Goal: Information Seeking & Learning: Check status

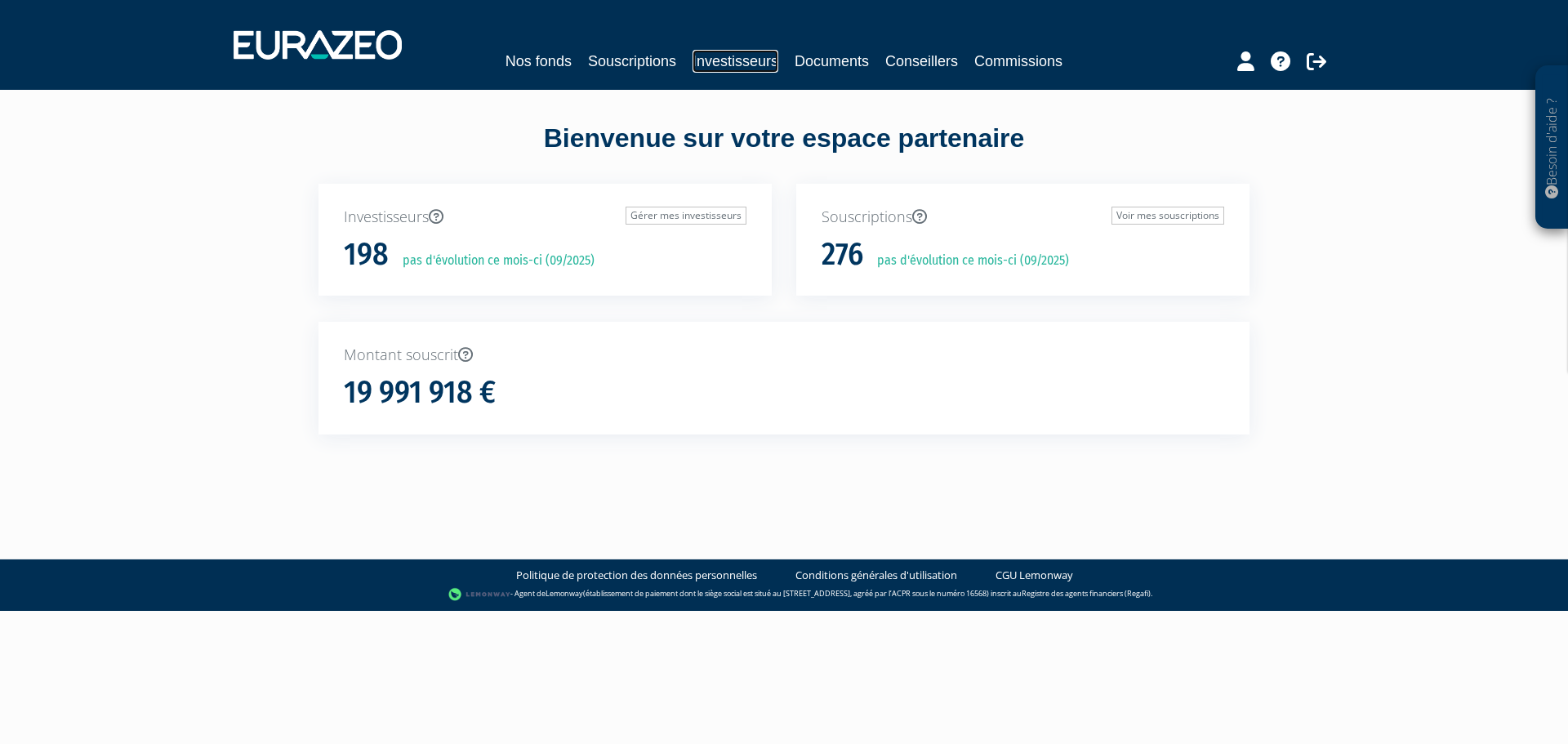
click at [708, 55] on link "Investisseurs" at bounding box center [735, 61] width 85 height 23
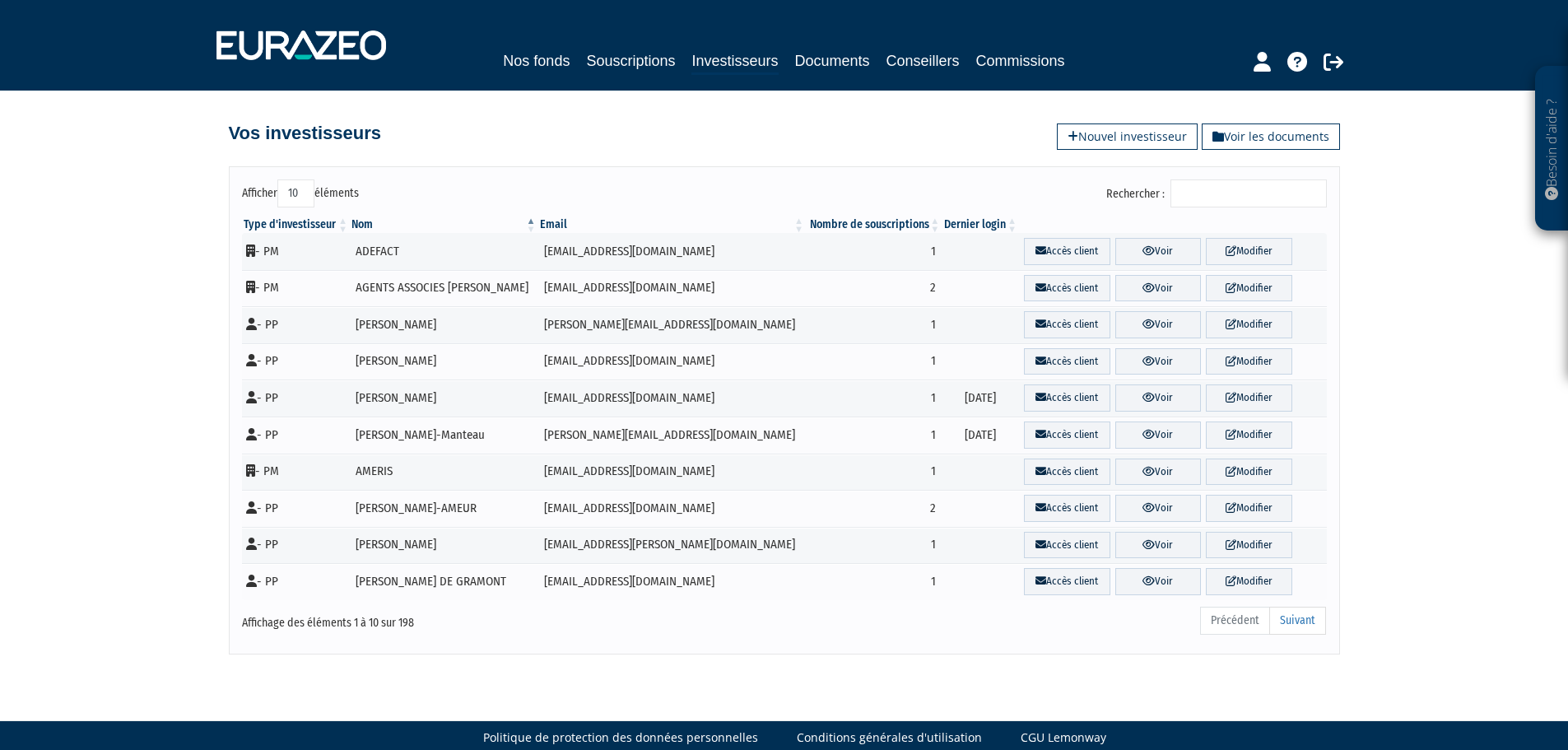
click at [1204, 185] on input "Rechercher :" at bounding box center [1248, 193] width 156 height 28
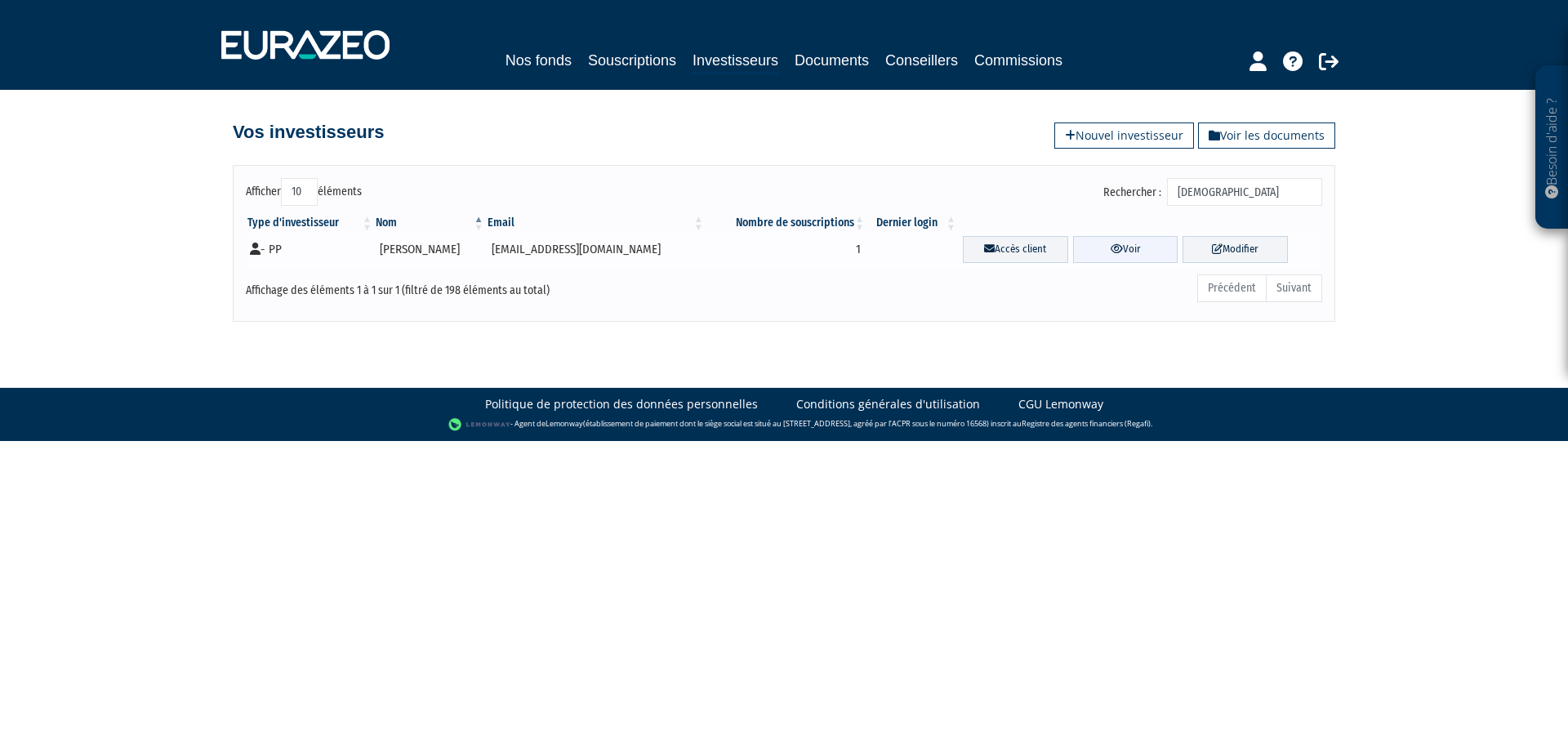
type input "[DEMOGRAPHIC_DATA]"
click at [1136, 240] on link "Voir" at bounding box center [1126, 249] width 105 height 27
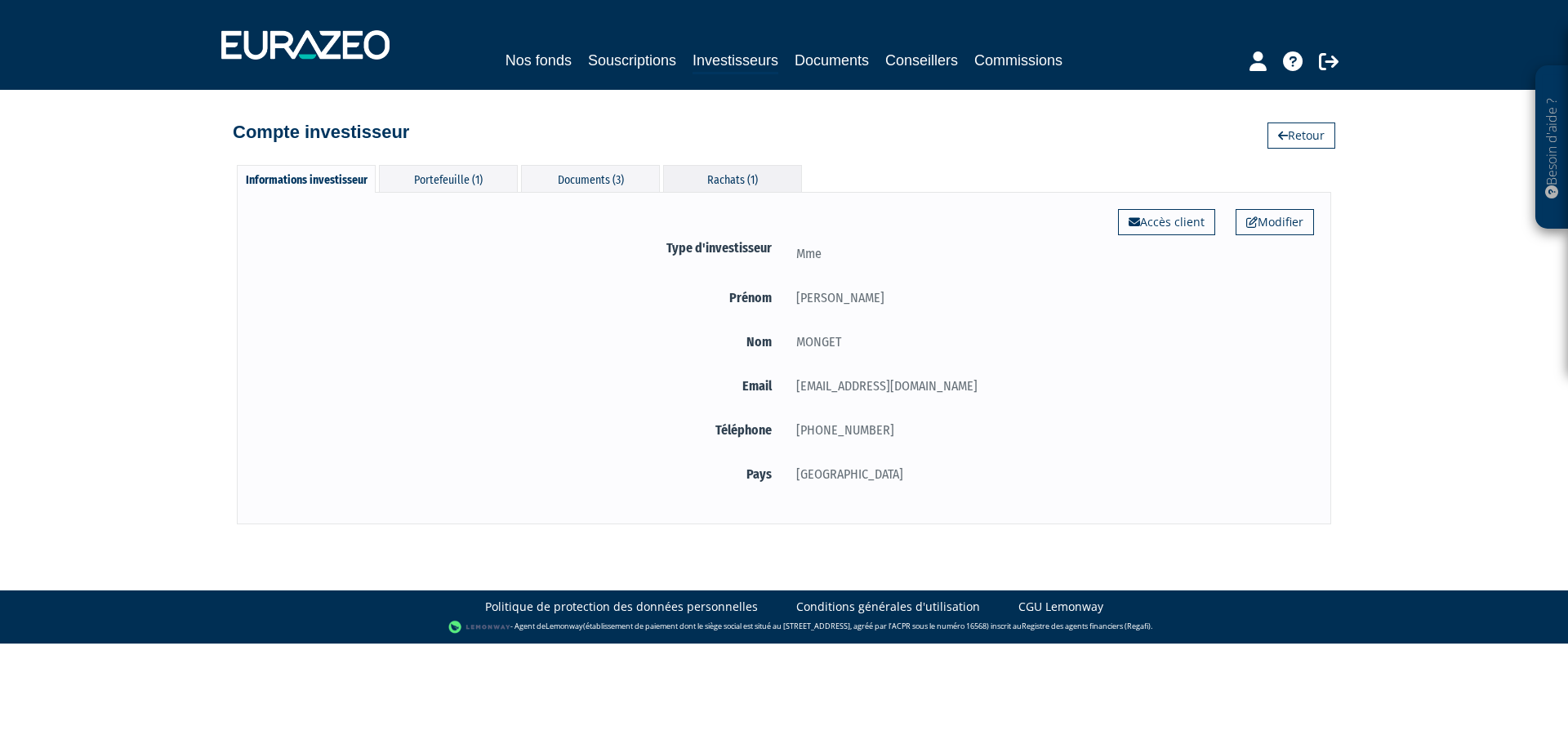
click at [715, 174] on div "Rachats (1)" at bounding box center [733, 178] width 139 height 27
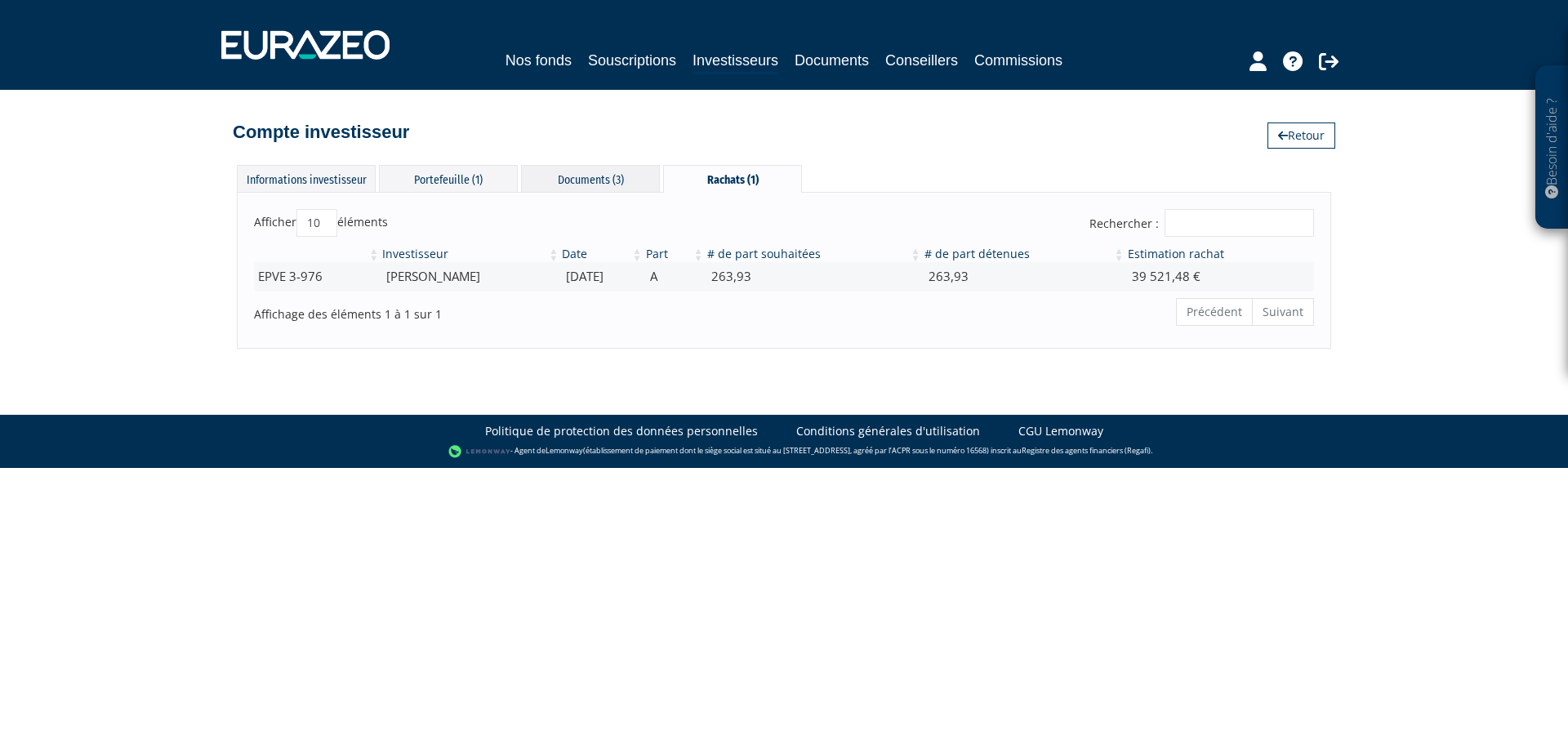
click at [578, 184] on div "Documents (3)" at bounding box center [590, 178] width 139 height 27
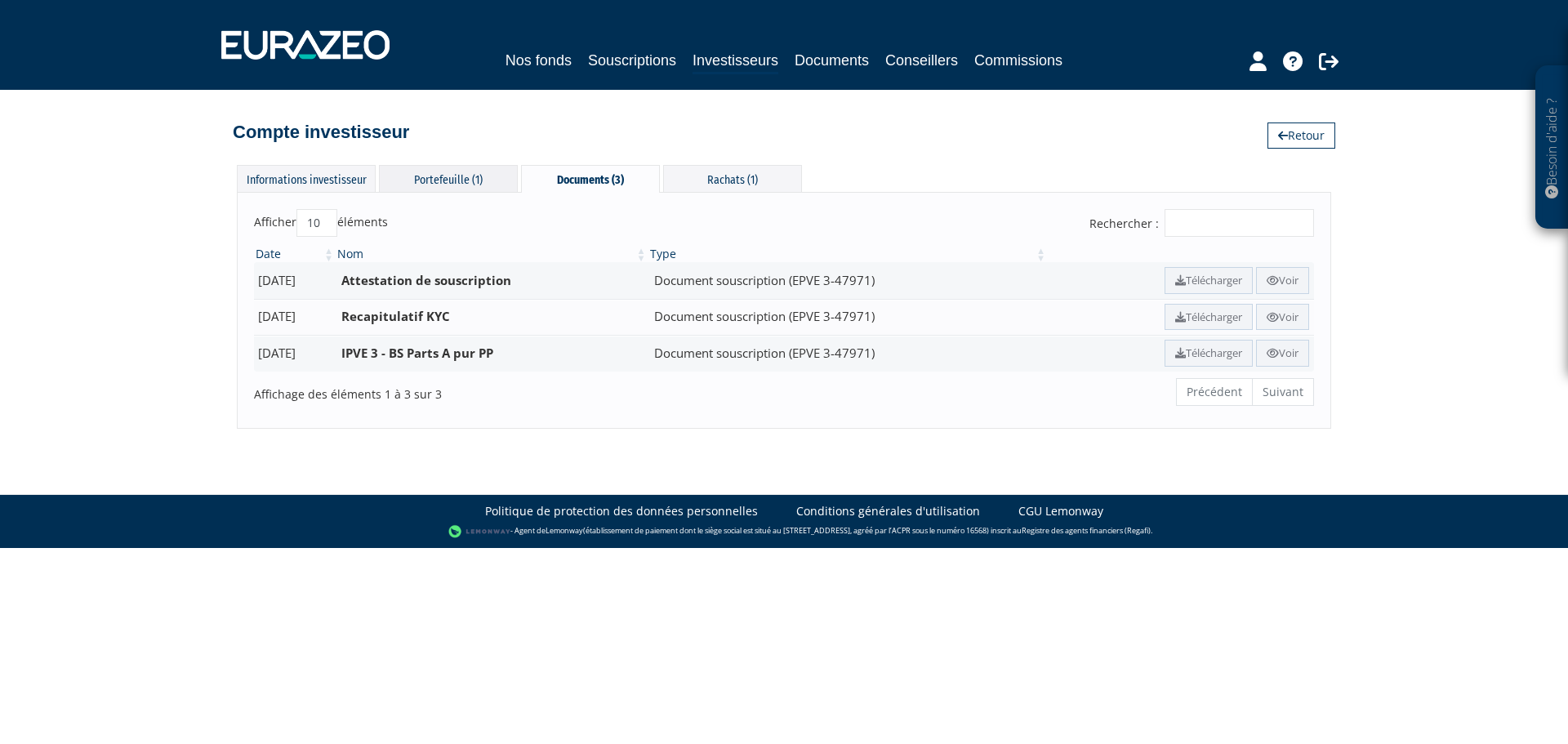
click at [498, 176] on div "Portefeuille (1)" at bounding box center [448, 178] width 139 height 27
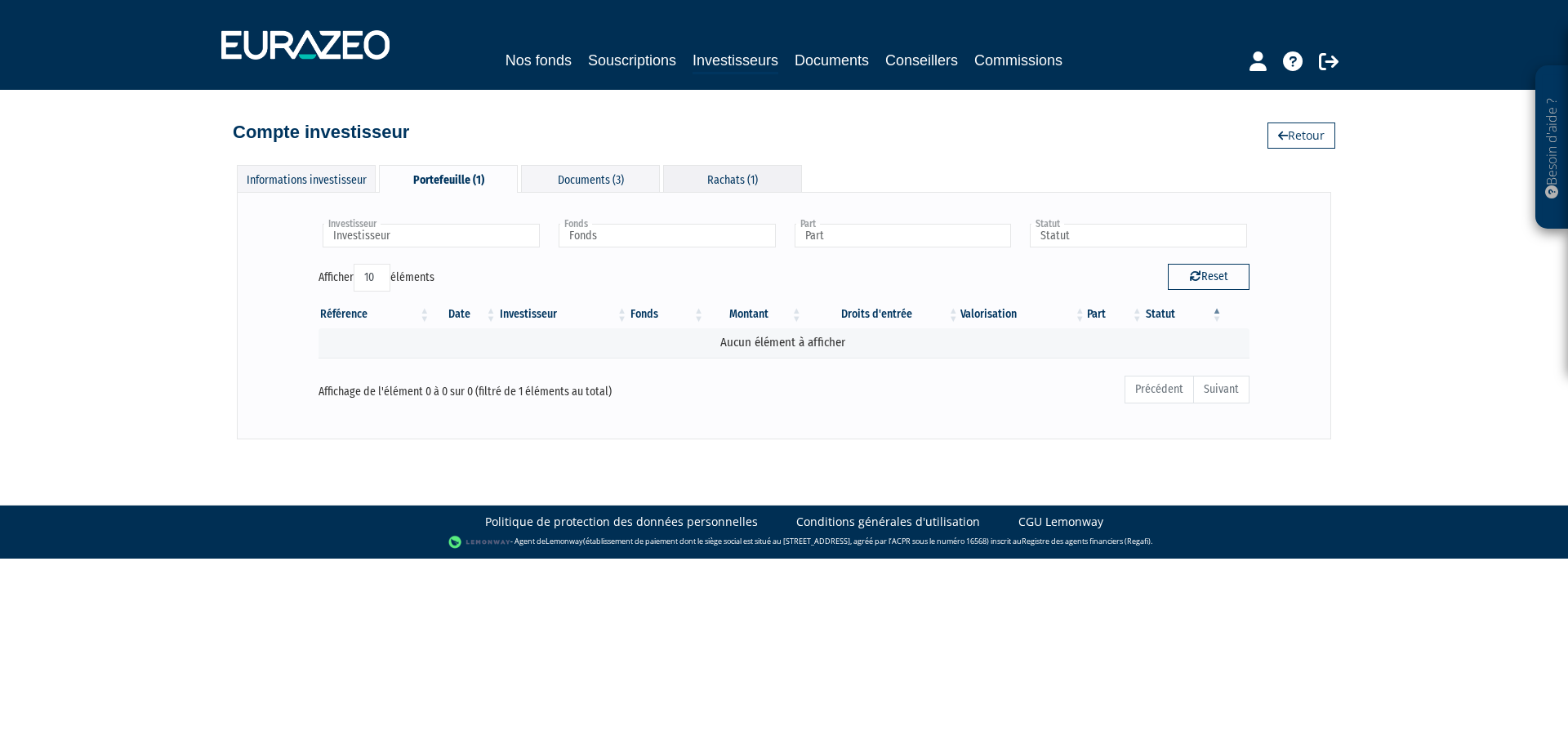
click at [709, 174] on div "Rachats (1)" at bounding box center [733, 178] width 139 height 27
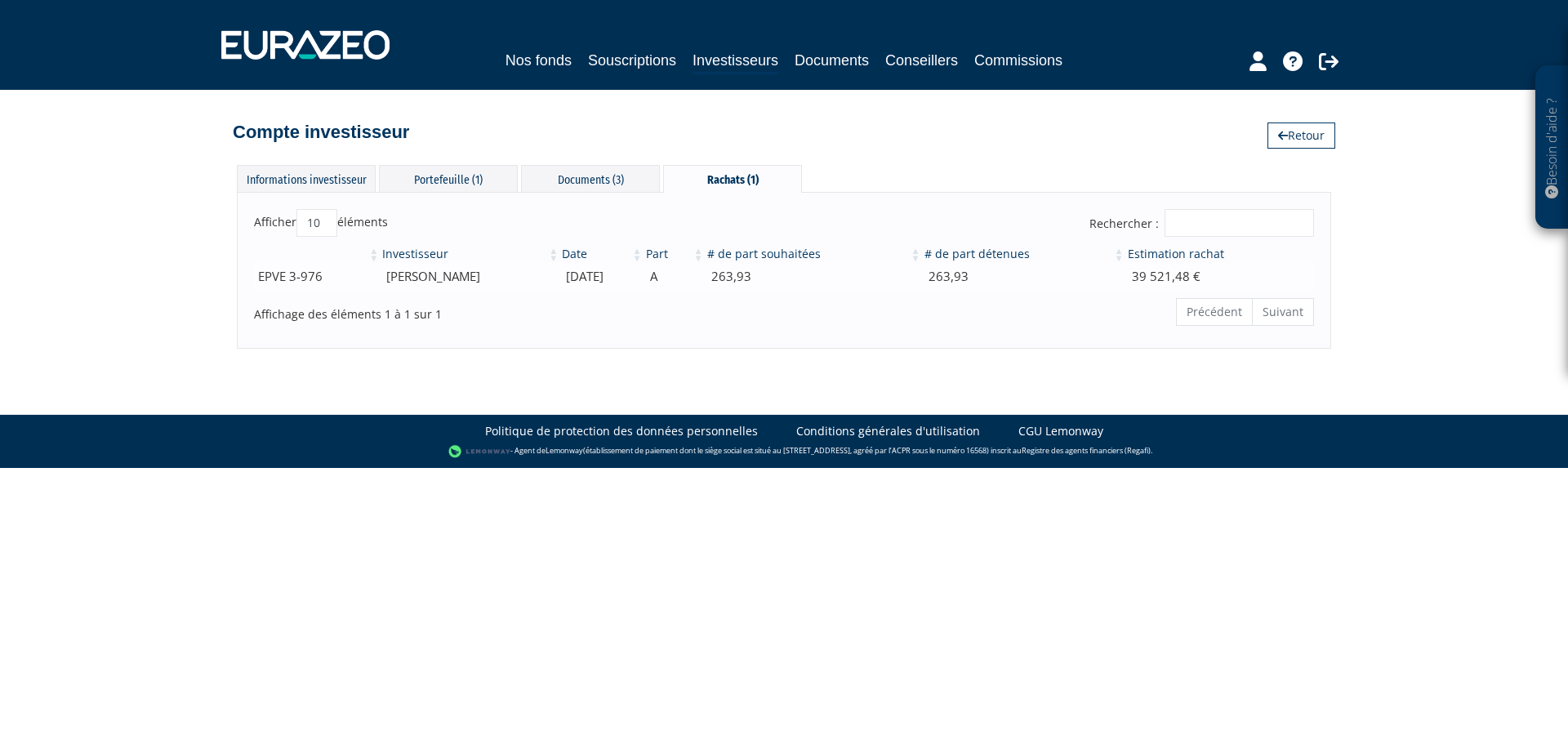
click at [1204, 272] on td "39 521,48 €" at bounding box center [1219, 276] width 187 height 29
click at [758, 270] on td "263,93" at bounding box center [813, 276] width 217 height 29
click at [326, 281] on td "EPVE 3-976" at bounding box center [317, 276] width 127 height 29
click at [290, 198] on div "Afficher 10 25 50 100 éléments Rechercher : Investisseur Date Part # de part so…" at bounding box center [784, 269] width 1094 height 156
click at [297, 179] on div "Informations investisseur" at bounding box center [306, 178] width 139 height 27
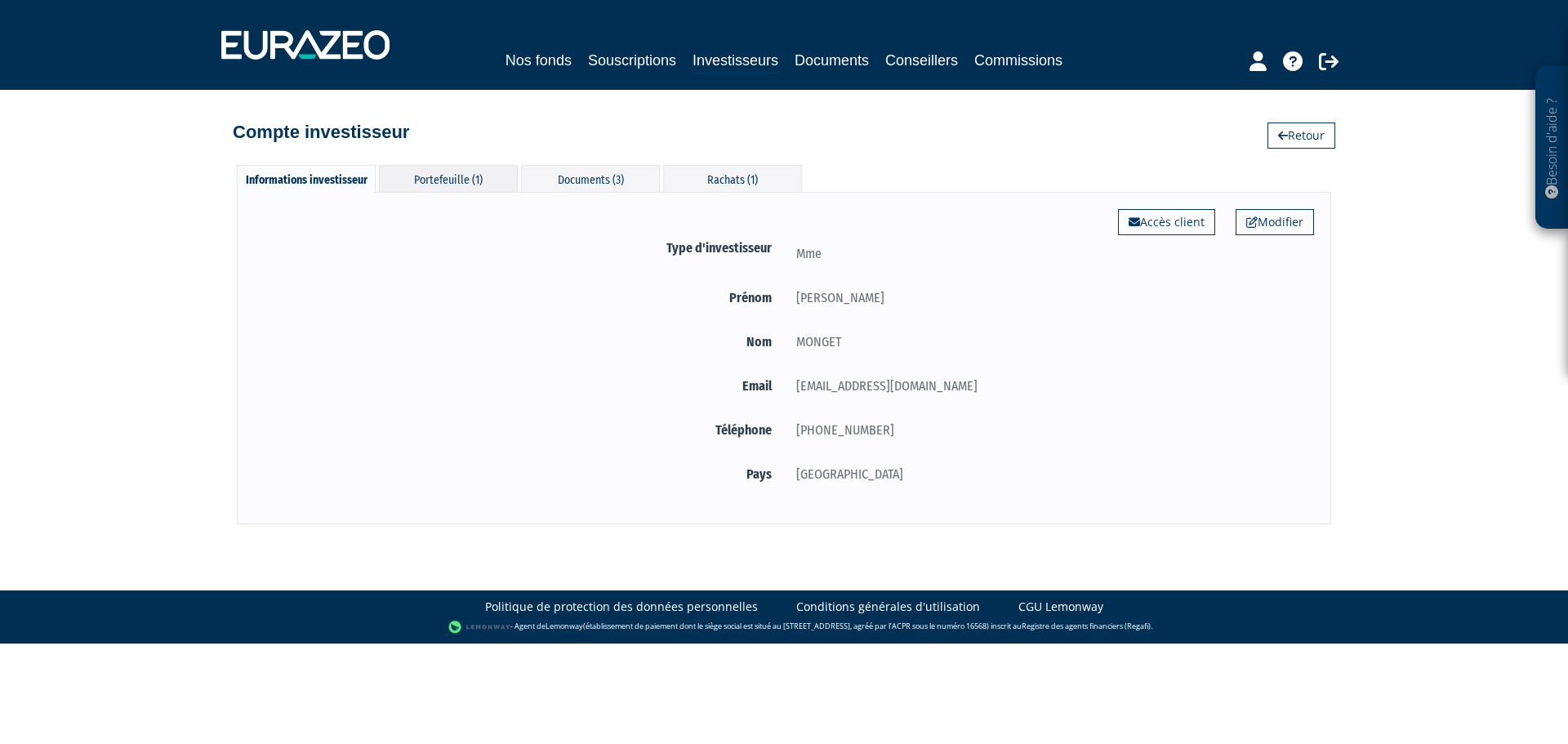
click at [464, 182] on div "Portefeuille (1)" at bounding box center [448, 178] width 139 height 27
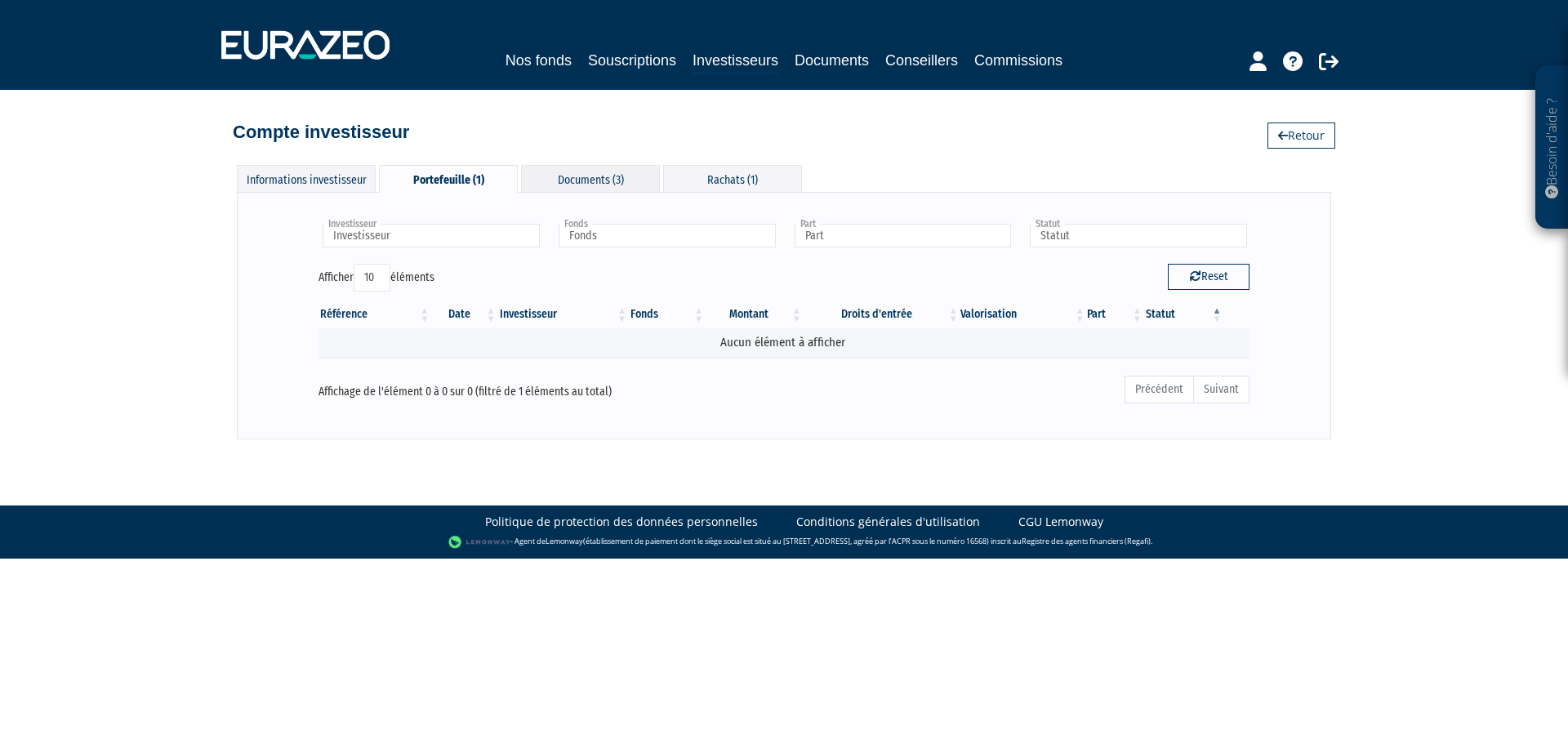
click at [638, 184] on div "Documents (3)" at bounding box center [590, 178] width 139 height 27
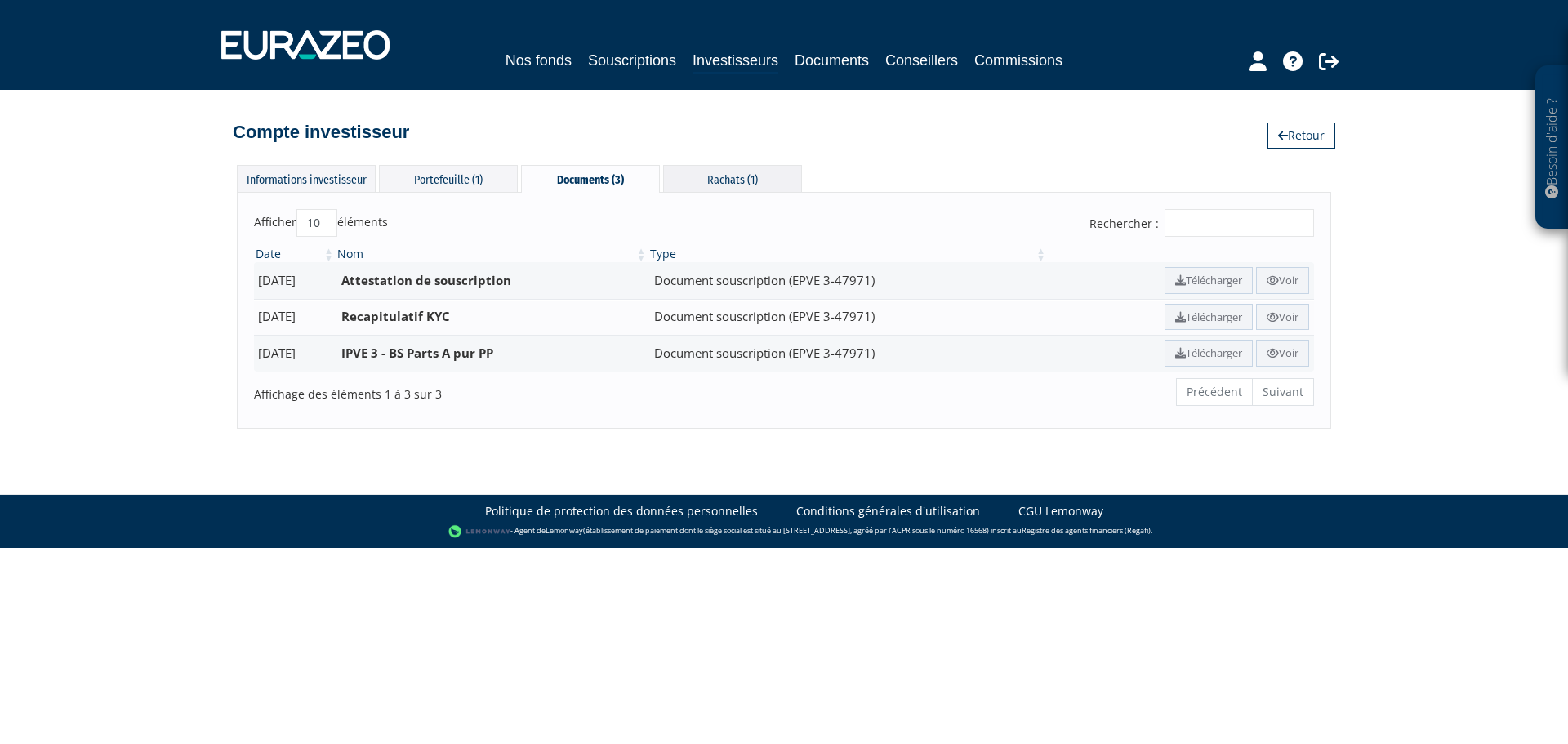
click at [725, 171] on div "Rachats (1)" at bounding box center [733, 178] width 139 height 27
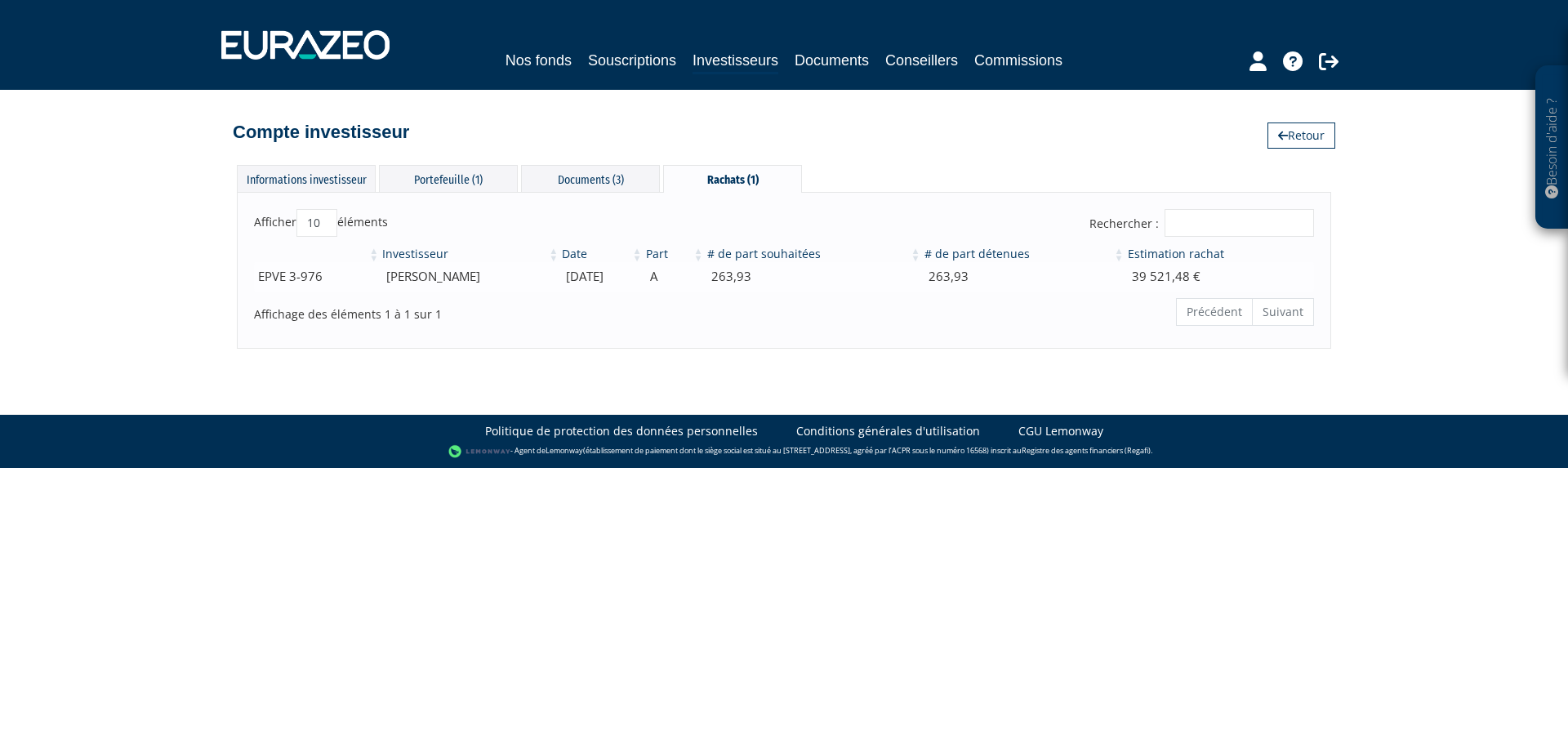
click at [1242, 288] on td "39 521,48 €" at bounding box center [1219, 276] width 187 height 29
click at [442, 183] on div "Portefeuille (1)" at bounding box center [448, 178] width 139 height 27
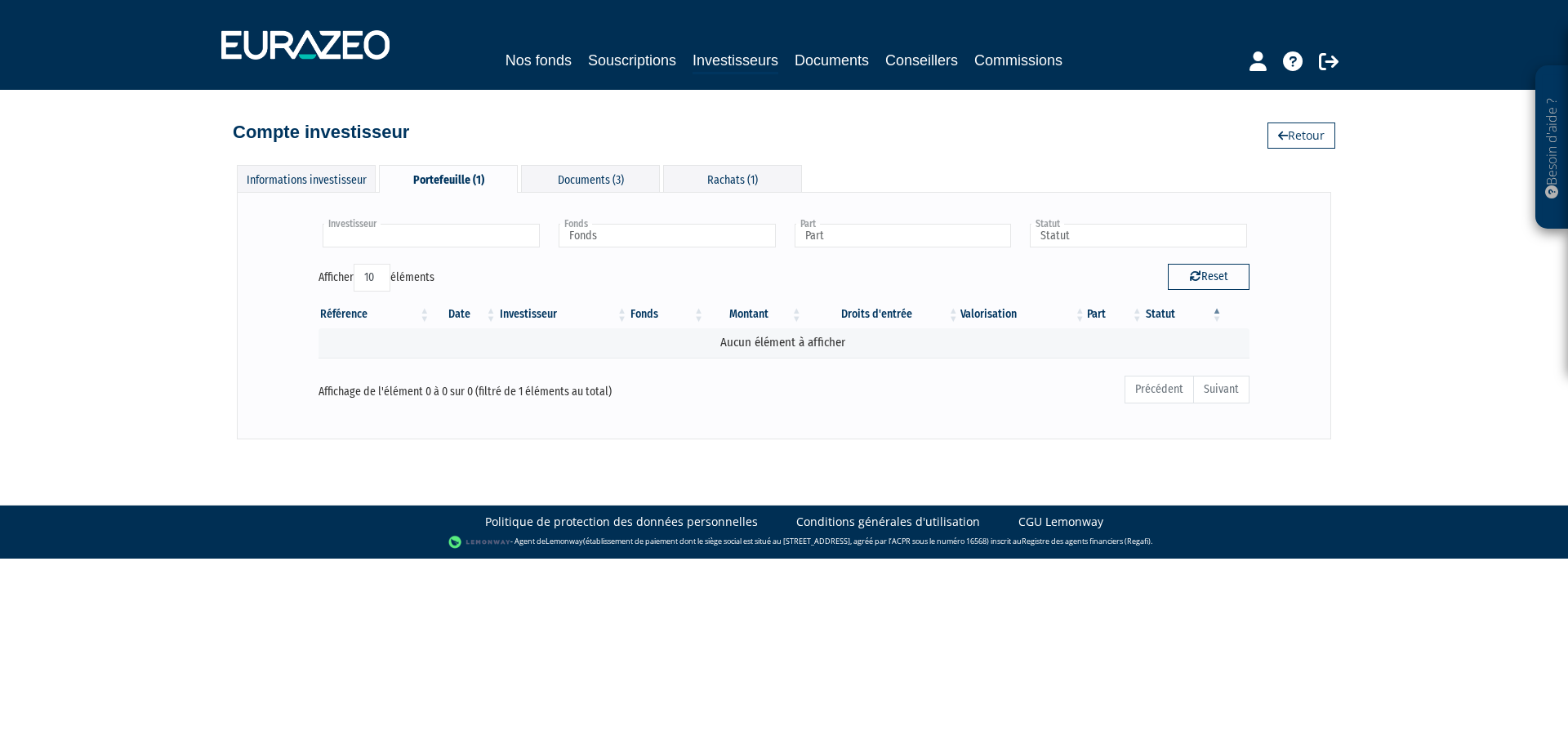
click at [451, 238] on input "text" at bounding box center [430, 236] width 217 height 24
click at [446, 259] on li "[PERSON_NAME]" at bounding box center [430, 262] width 222 height 21
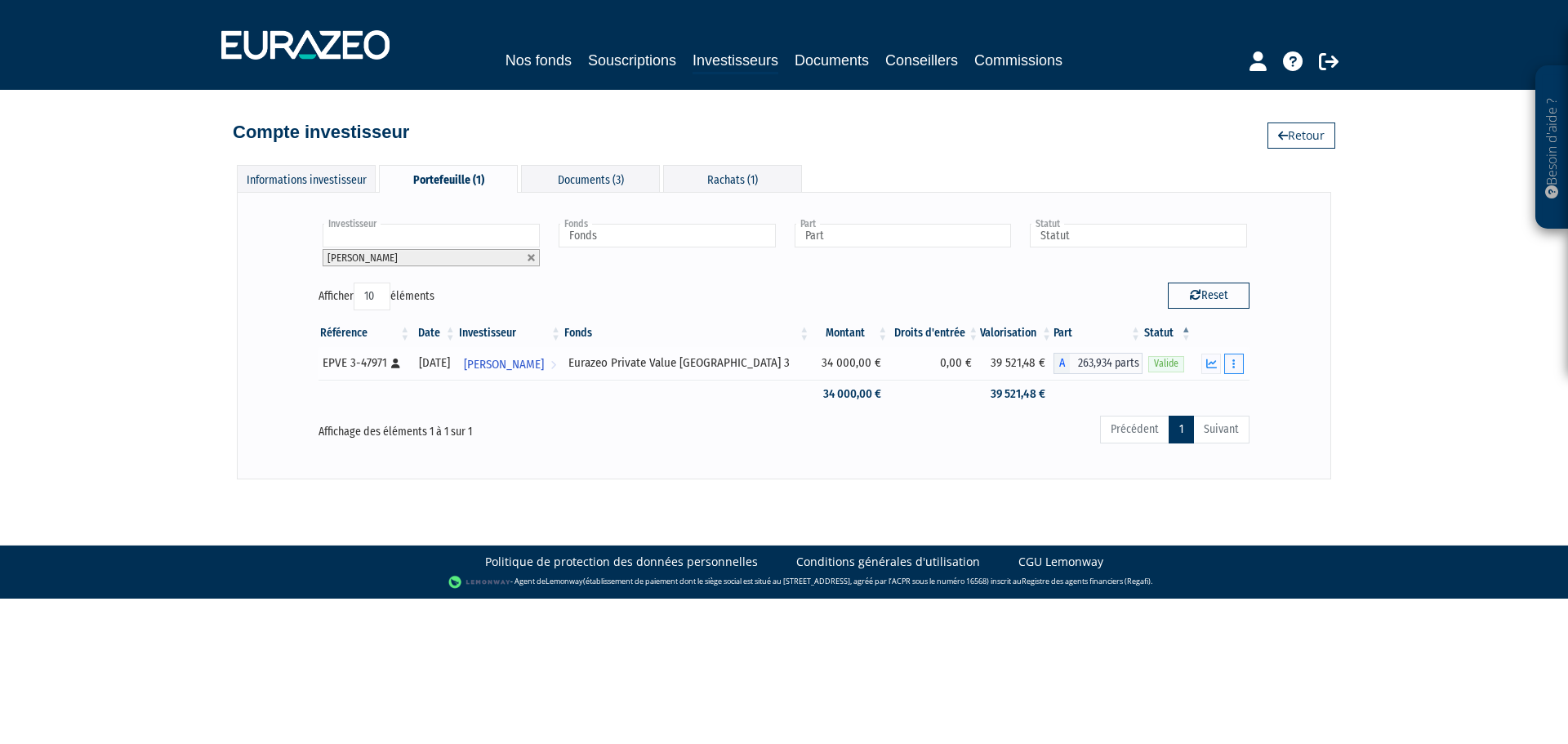
click at [1238, 362] on button "button" at bounding box center [1234, 364] width 20 height 21
click at [1196, 451] on link "Historique de rachat(s)" at bounding box center [1171, 454] width 135 height 27
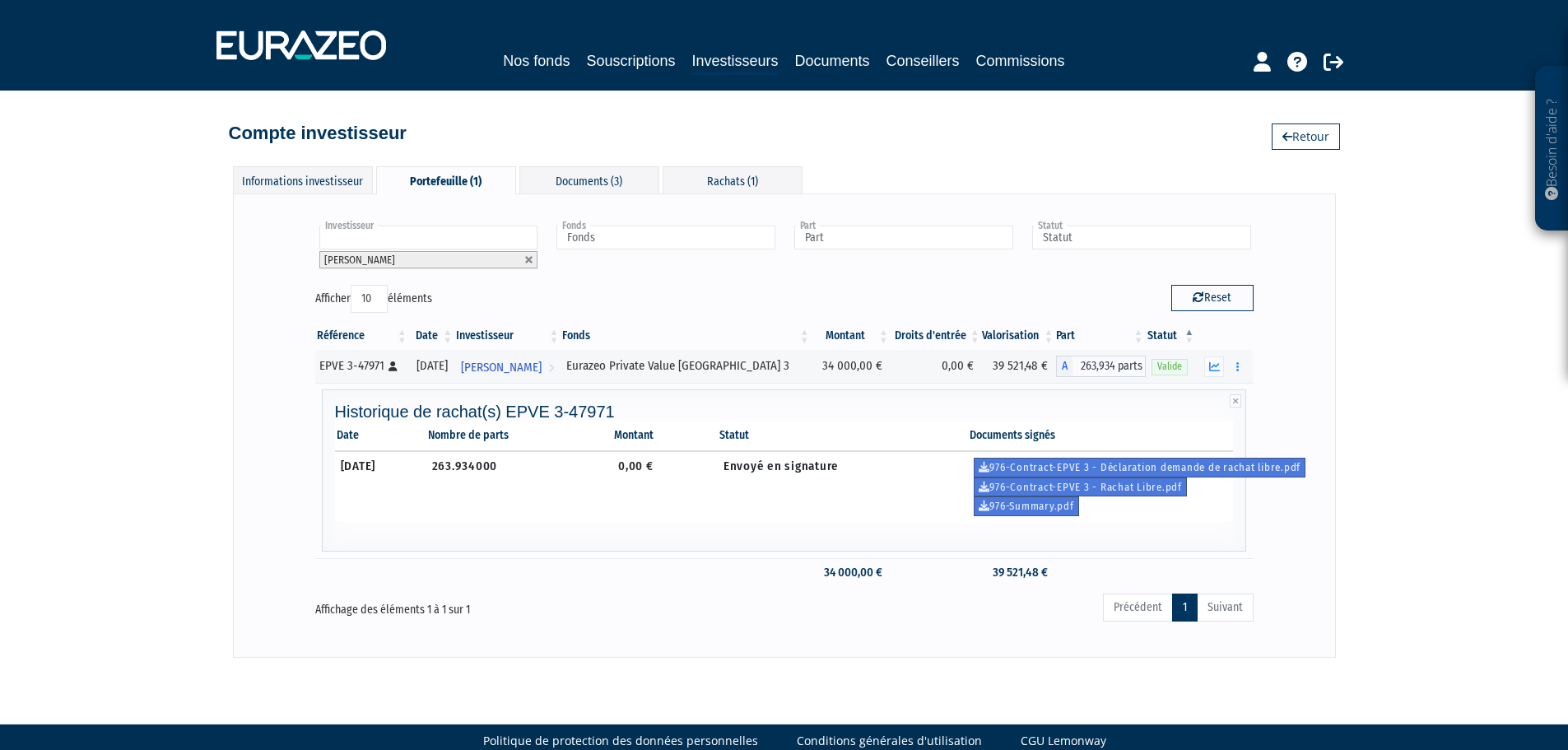
click at [1290, 527] on div "Investisseur [PERSON_NAME] [PERSON_NAME] [PERSON_NAME] Fonds Eurazeo Private Va…" at bounding box center [784, 426] width 1068 height 430
click at [527, 253] on li "[PERSON_NAME]" at bounding box center [428, 259] width 219 height 17
click at [529, 257] on link at bounding box center [529, 260] width 10 height 10
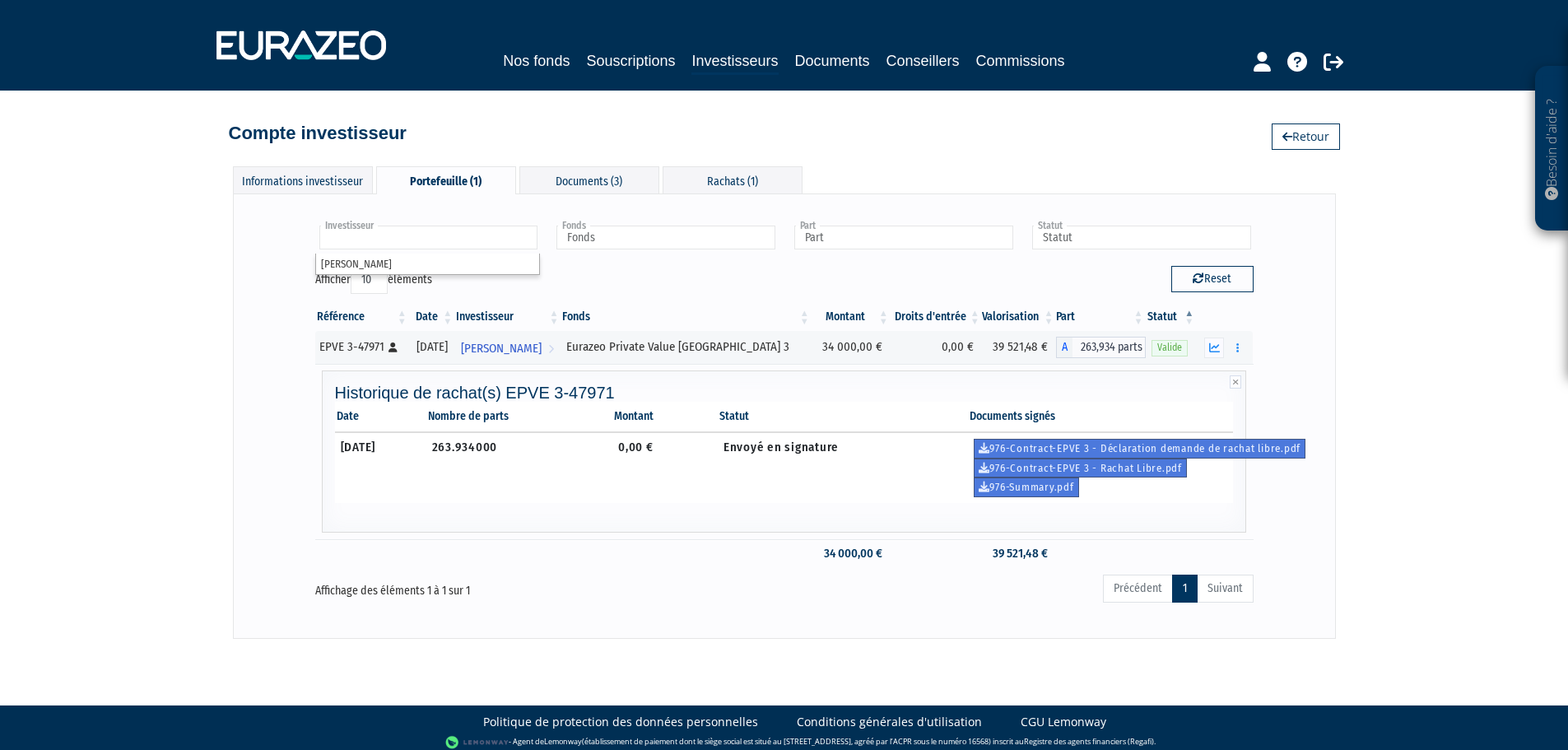
click at [492, 240] on input "text" at bounding box center [428, 238] width 219 height 24
click at [1211, 273] on button "Reset" at bounding box center [1212, 279] width 82 height 26
type input "Investisseur"
type input "Fonds"
type input "Part"
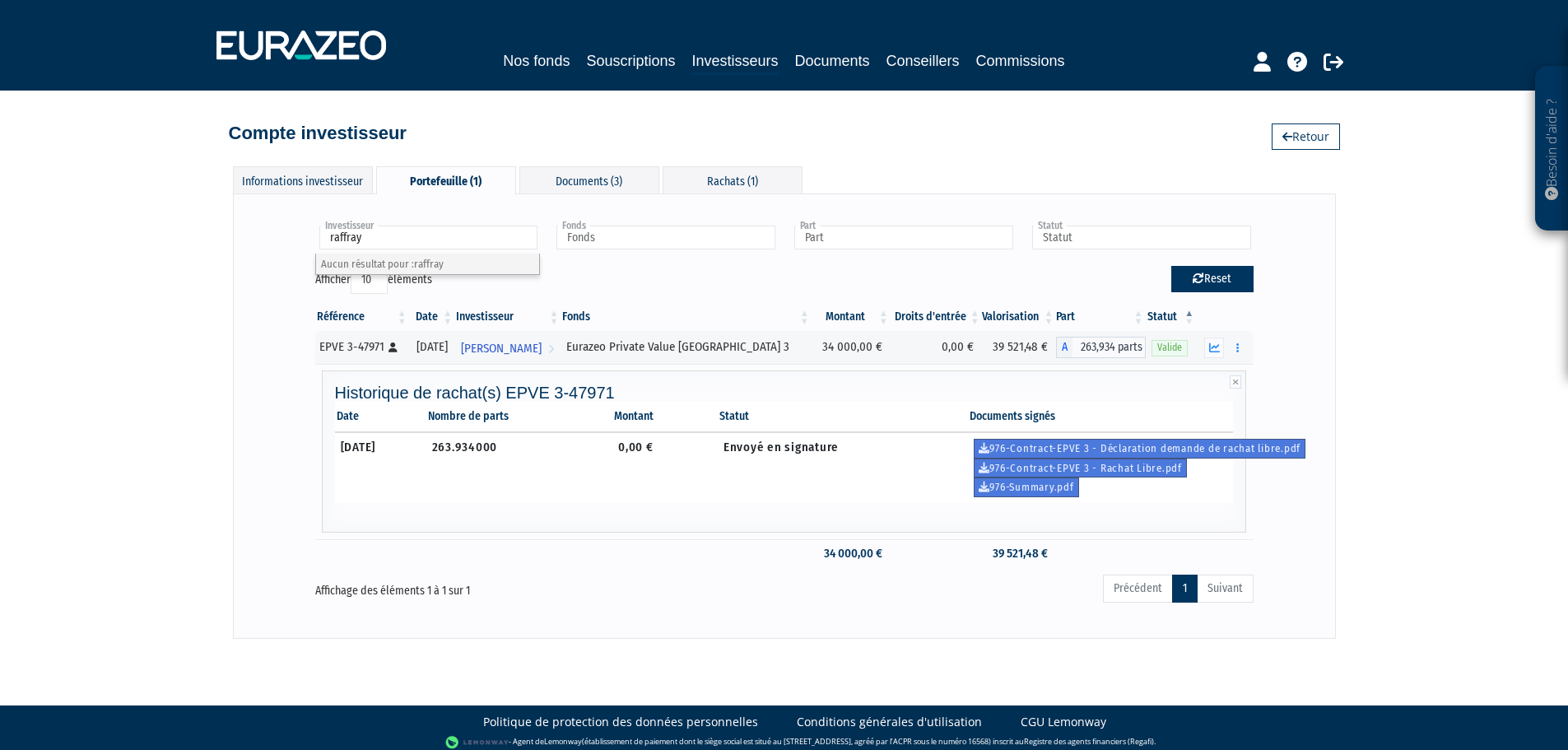
type input "Statut"
click at [334, 181] on div "Informations investisseur" at bounding box center [303, 179] width 140 height 27
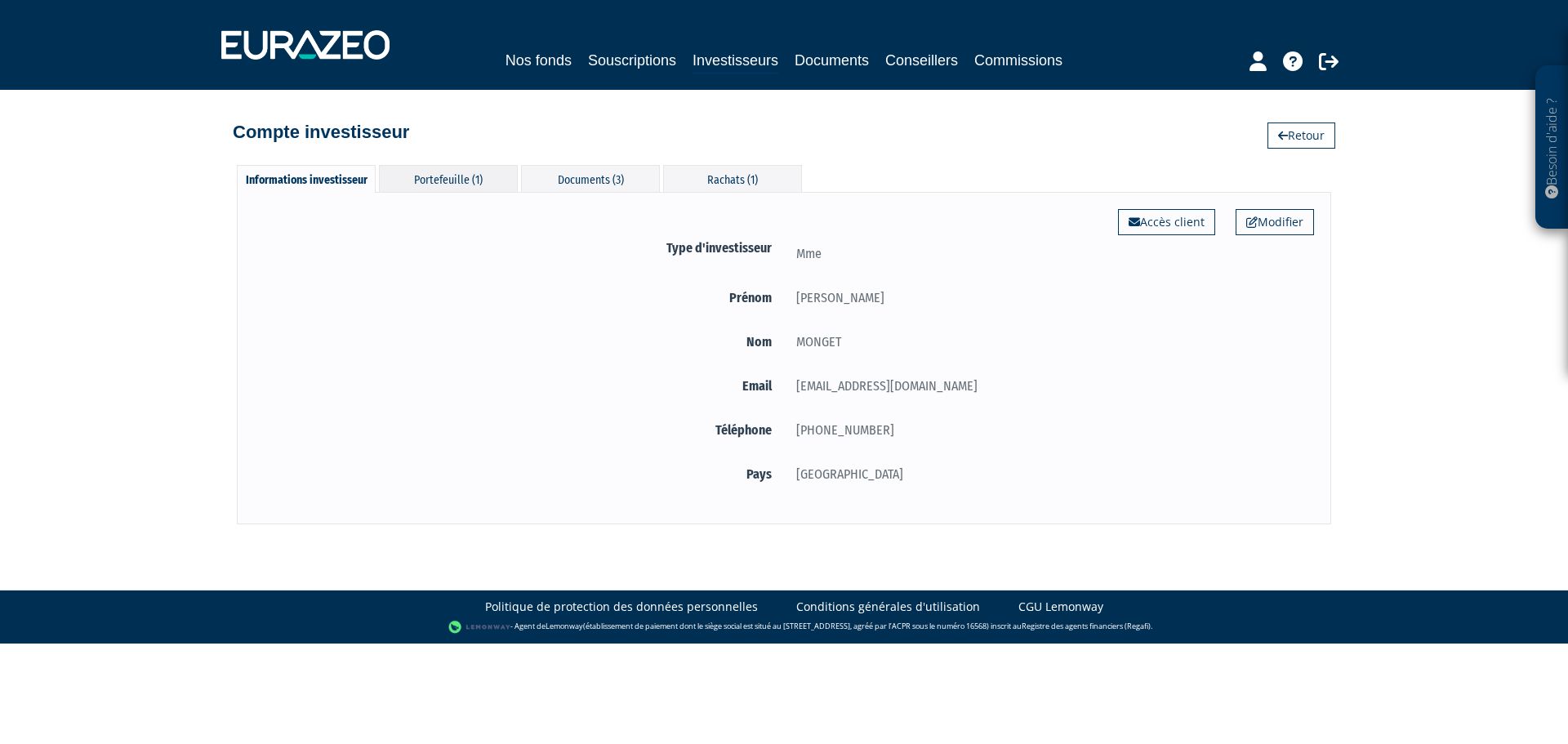
click at [464, 176] on div "Portefeuille (1)" at bounding box center [448, 178] width 139 height 27
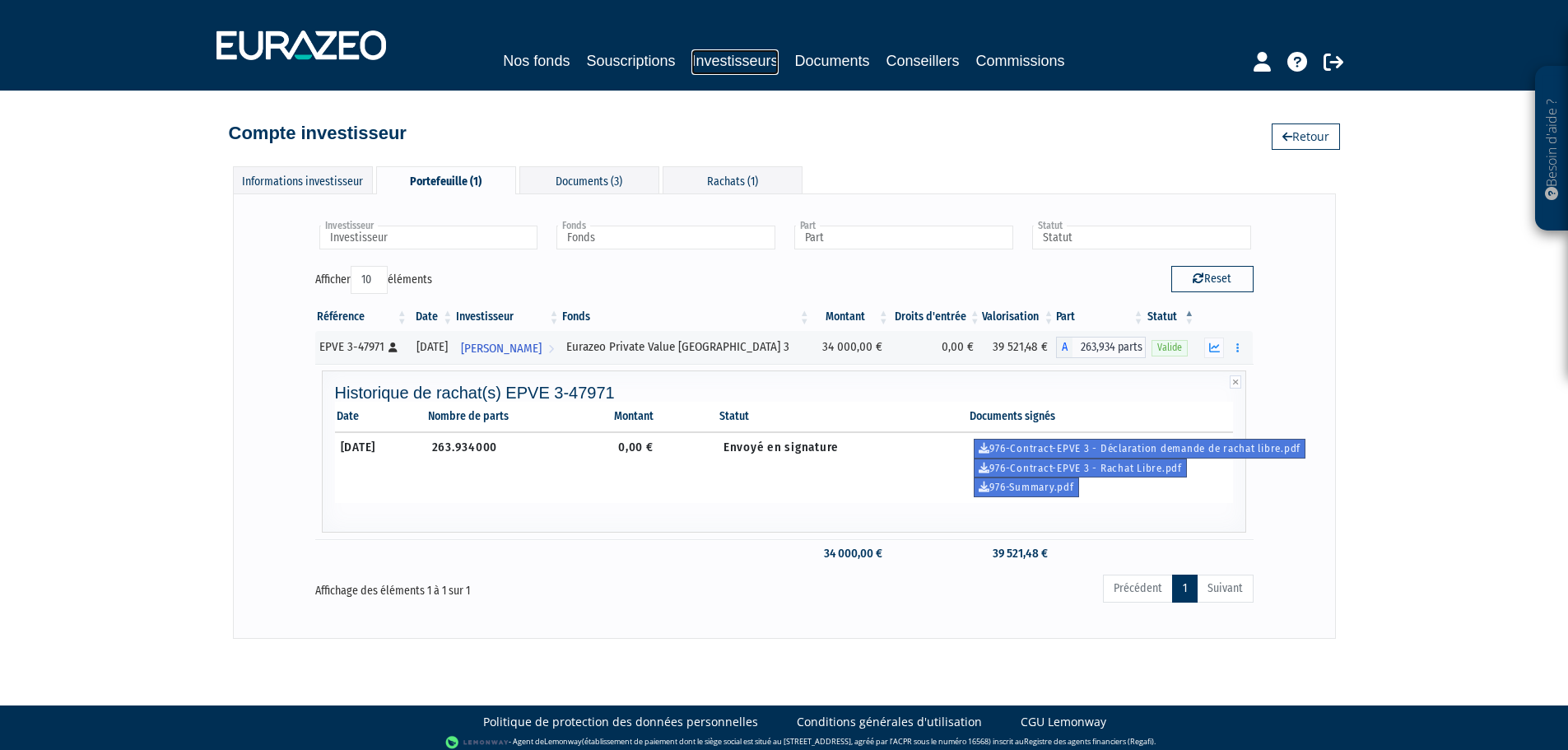
click at [768, 51] on link "Investisseurs" at bounding box center [735, 62] width 86 height 26
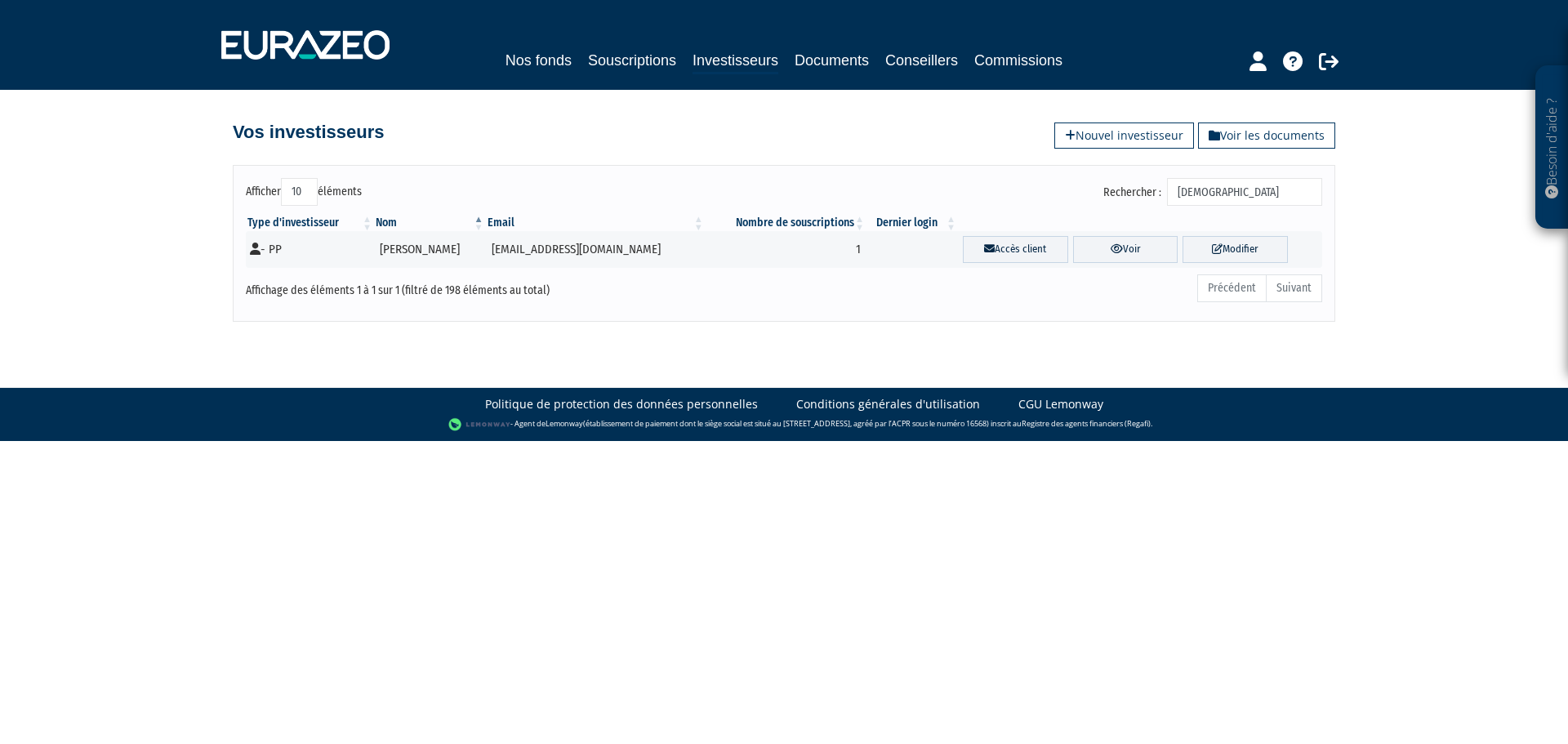
click at [1228, 187] on input "monget" at bounding box center [1245, 191] width 155 height 28
click at [1247, 191] on input "monget" at bounding box center [1245, 191] width 155 height 28
click at [1246, 191] on input "monget" at bounding box center [1245, 191] width 155 height 28
click at [1064, 303] on div "Précédent Suivant" at bounding box center [1014, 291] width 617 height 36
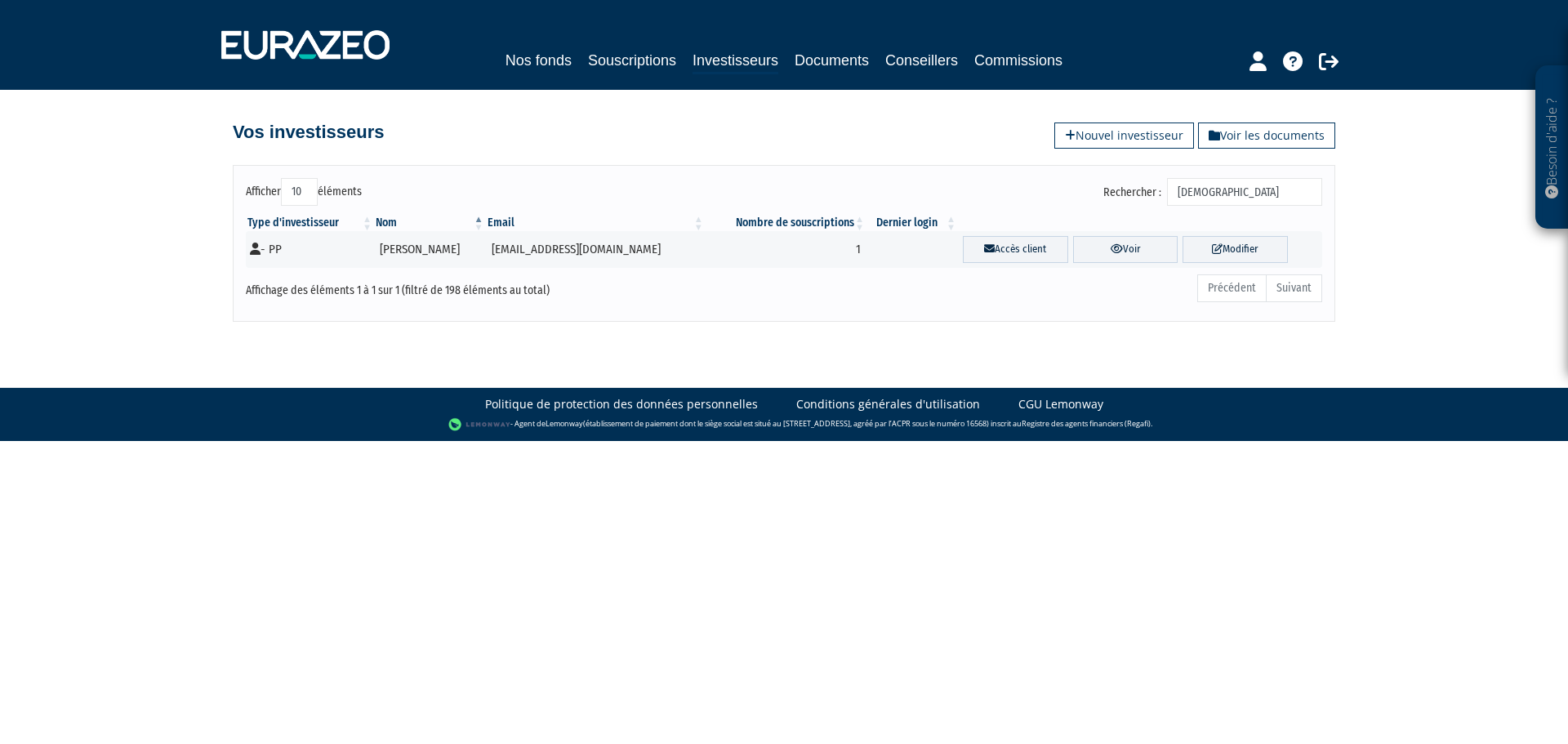
click at [1247, 193] on input "monget" at bounding box center [1245, 191] width 155 height 28
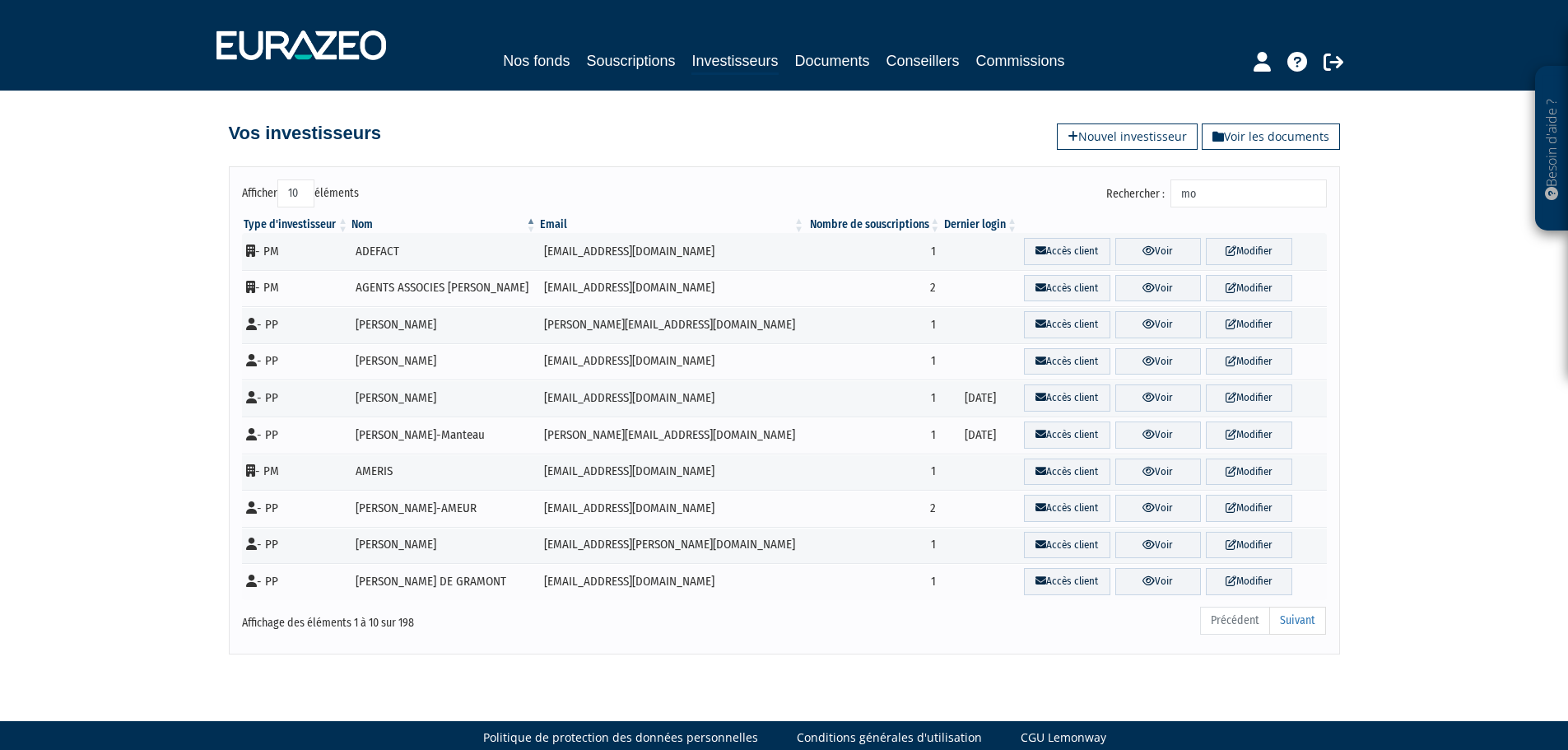
type input "m"
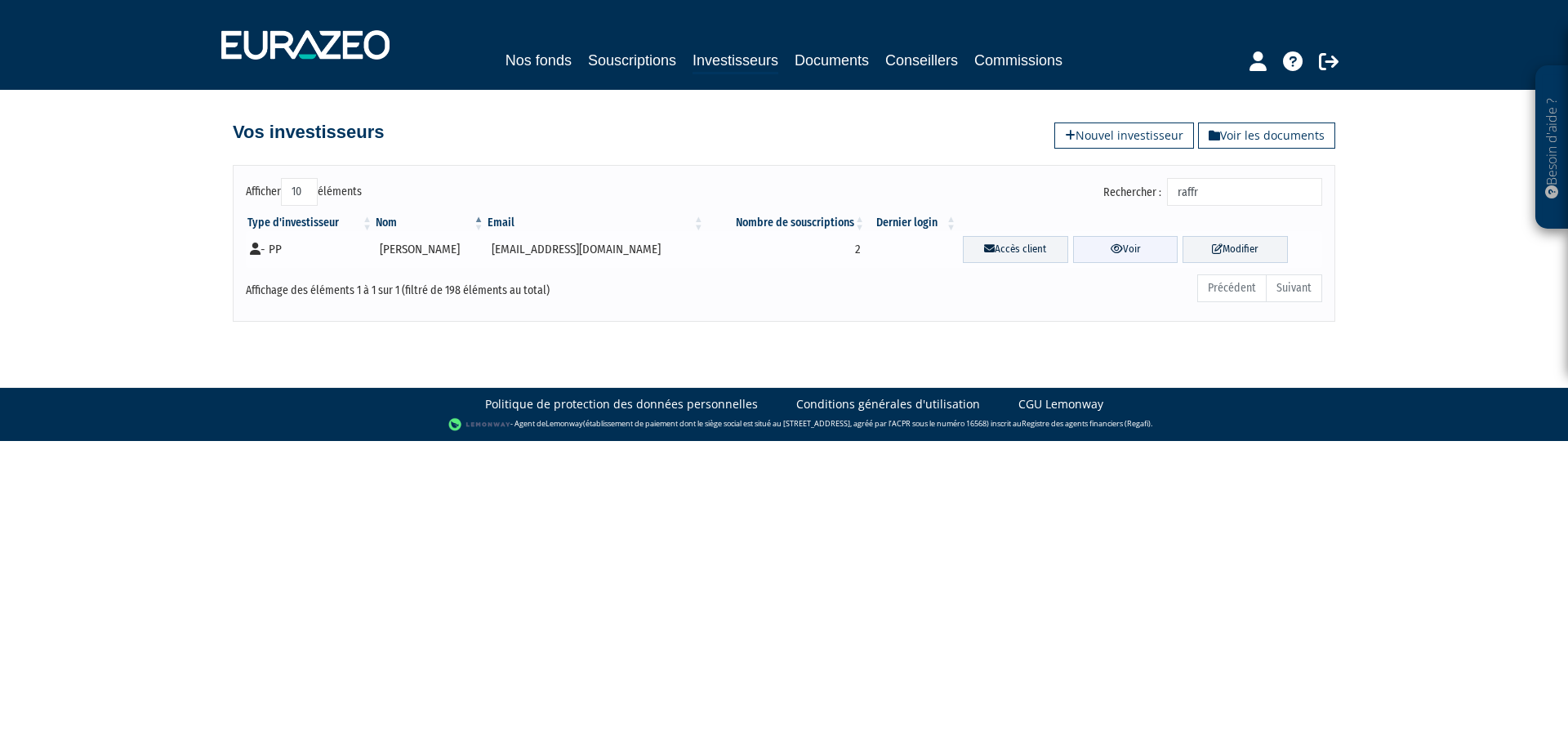
type input "raffr"
click at [1123, 252] on link "Voir" at bounding box center [1126, 249] width 105 height 27
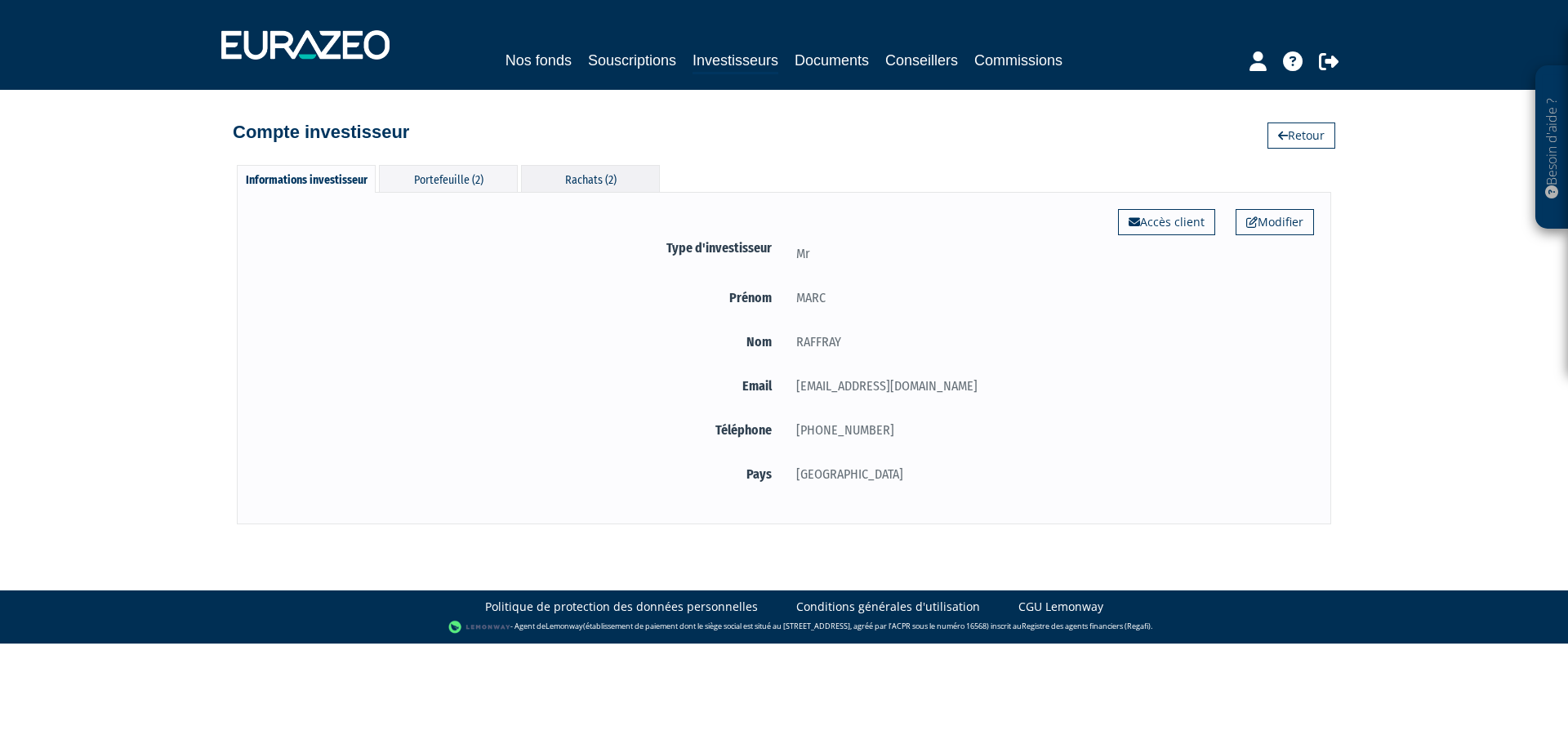
click at [605, 178] on div "Rachats (2)" at bounding box center [590, 178] width 139 height 27
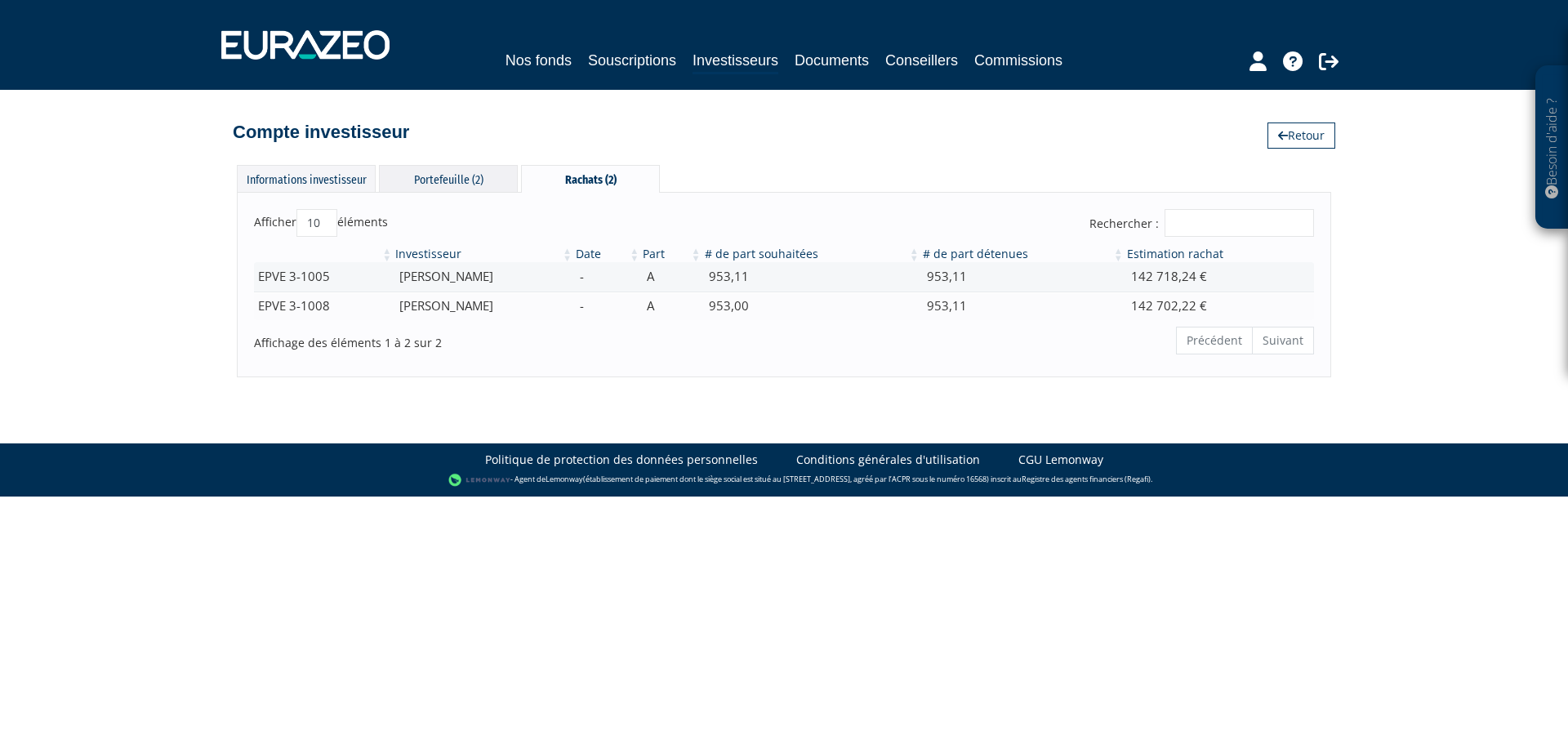
click at [438, 175] on div "Portefeuille (2)" at bounding box center [448, 178] width 139 height 27
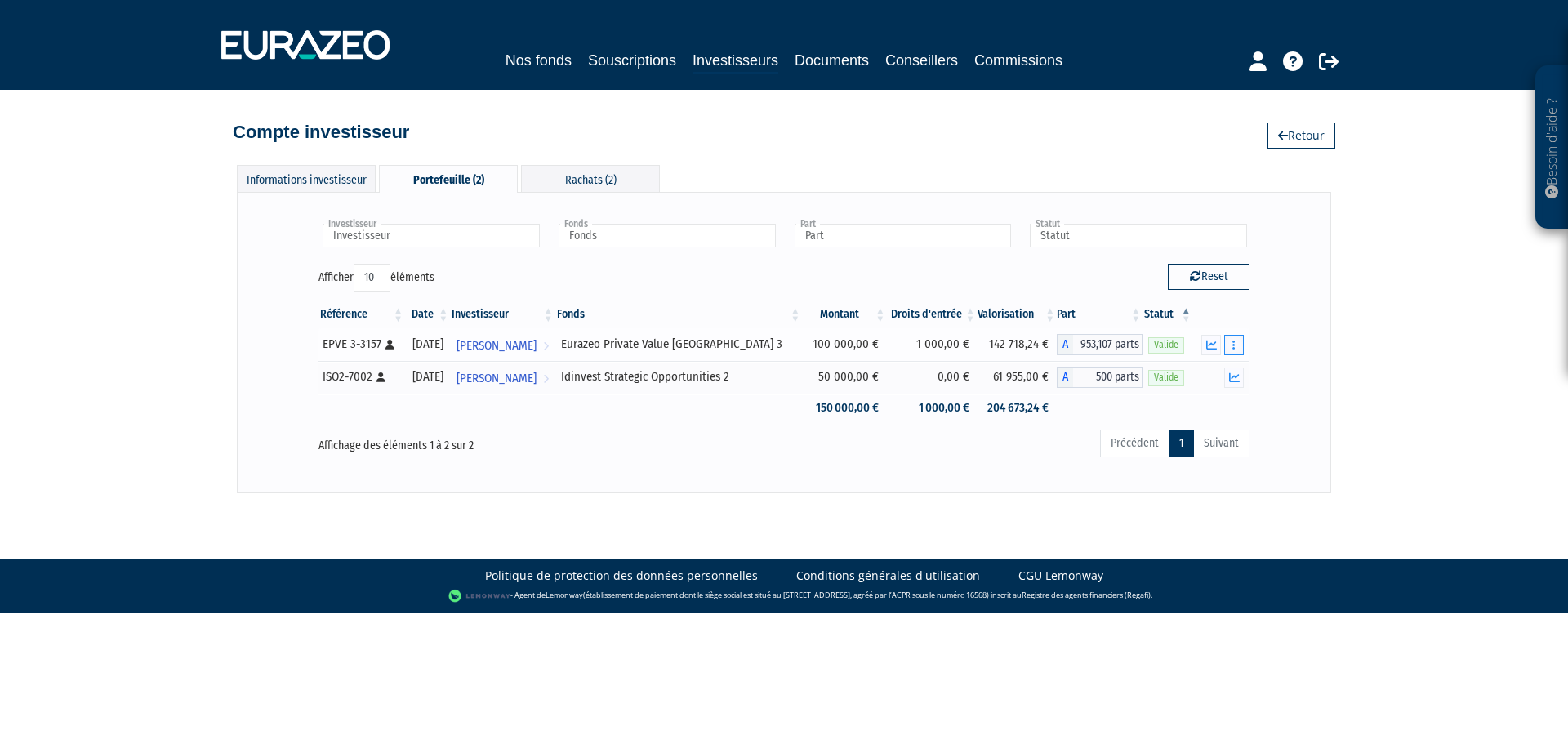
click at [1240, 340] on button "button" at bounding box center [1234, 345] width 20 height 21
click at [1186, 401] on link "Historique de rachat(s)" at bounding box center [1171, 404] width 135 height 27
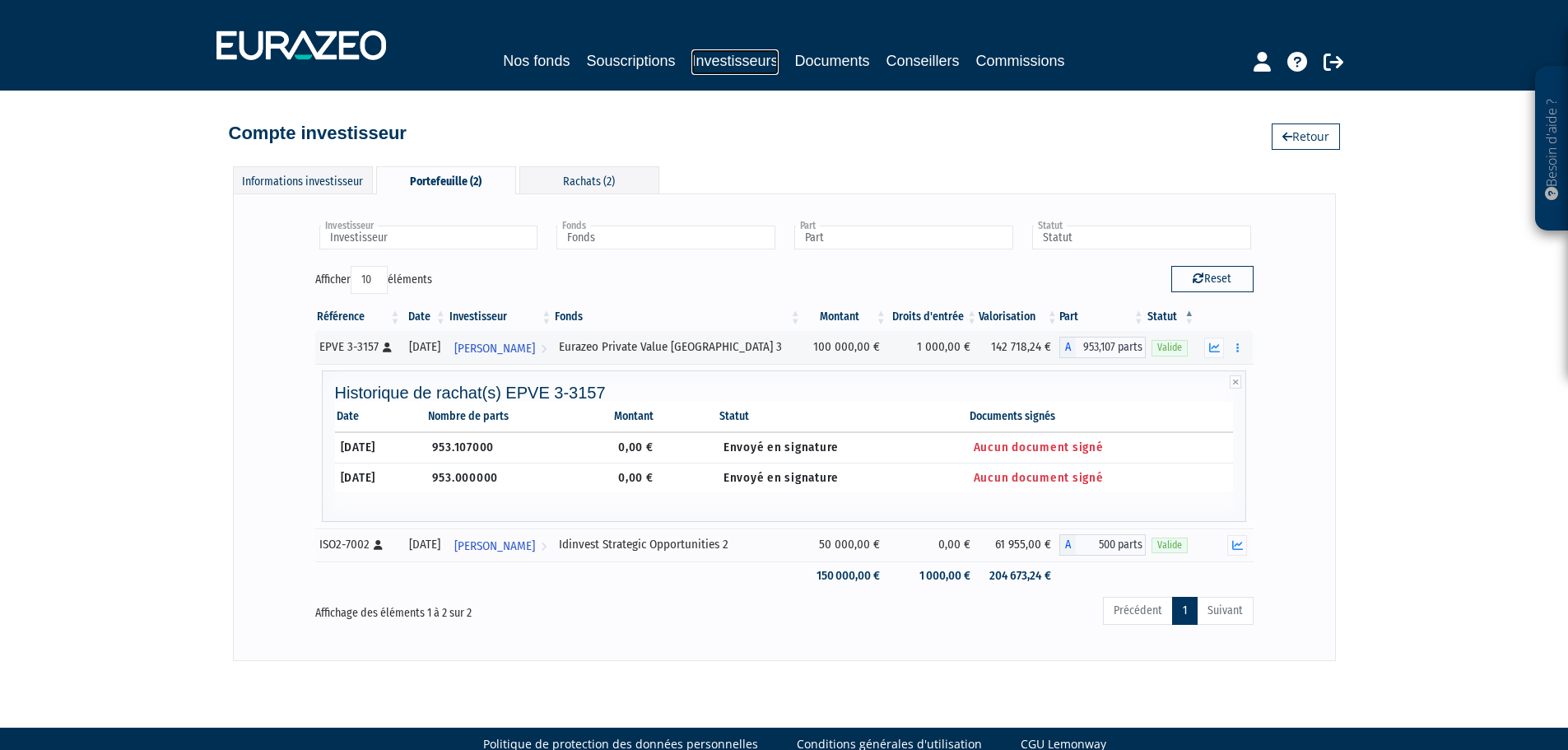
click at [730, 51] on link "Investisseurs" at bounding box center [735, 62] width 86 height 26
click at [1204, 269] on button "Reset" at bounding box center [1212, 279] width 82 height 26
type input "Investisseur"
type input "Fonds"
type input "Part"
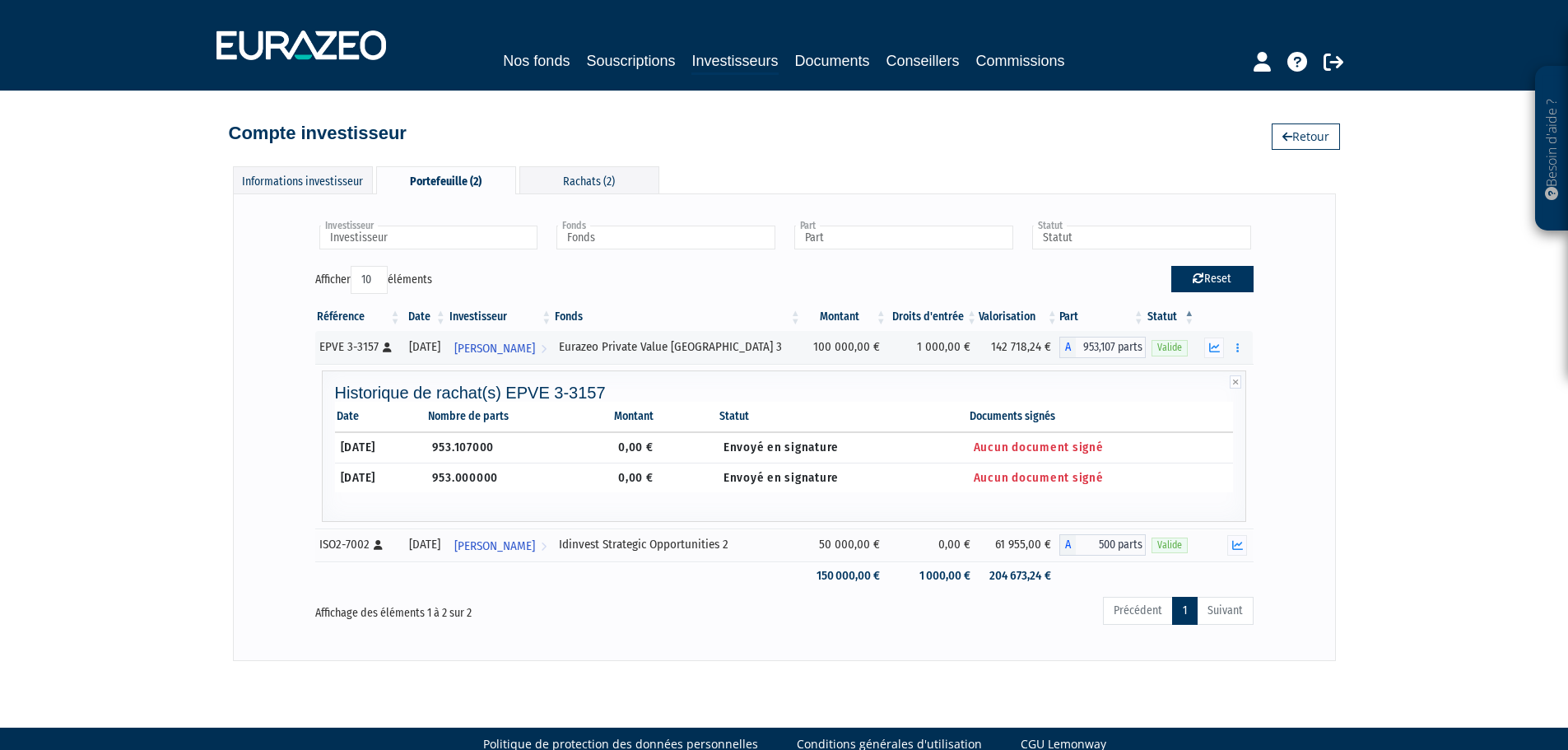
type input "Statut"
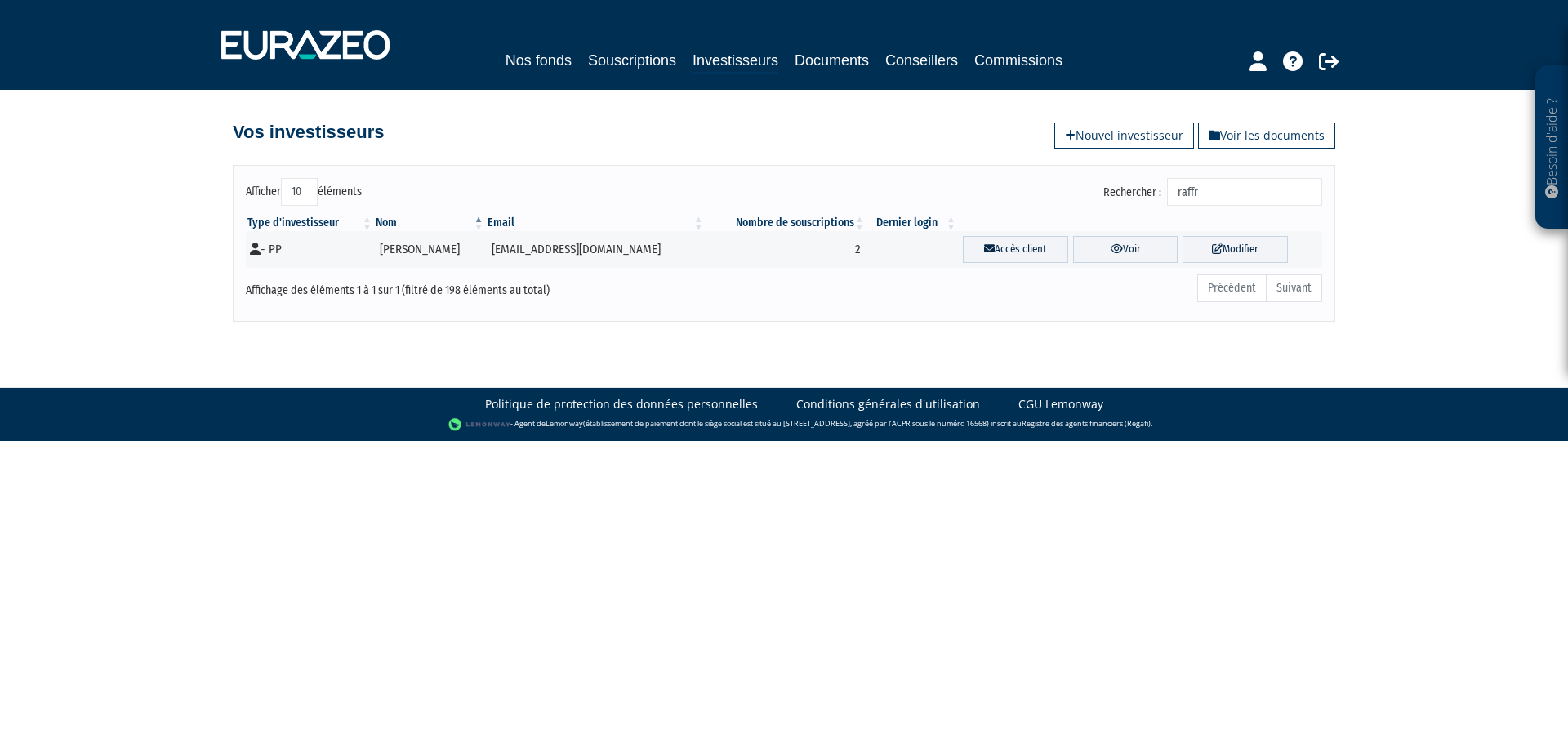
click at [1235, 174] on div "Afficher 10 25 50 100 éléments Rechercher : raffr Type d'investisseur Nom Email…" at bounding box center [784, 243] width 1103 height 157
click at [1229, 200] on input "raffr" at bounding box center [1245, 191] width 155 height 28
type input "r"
type input "RED SW"
click at [1105, 246] on link "Voir" at bounding box center [1148, 249] width 89 height 27
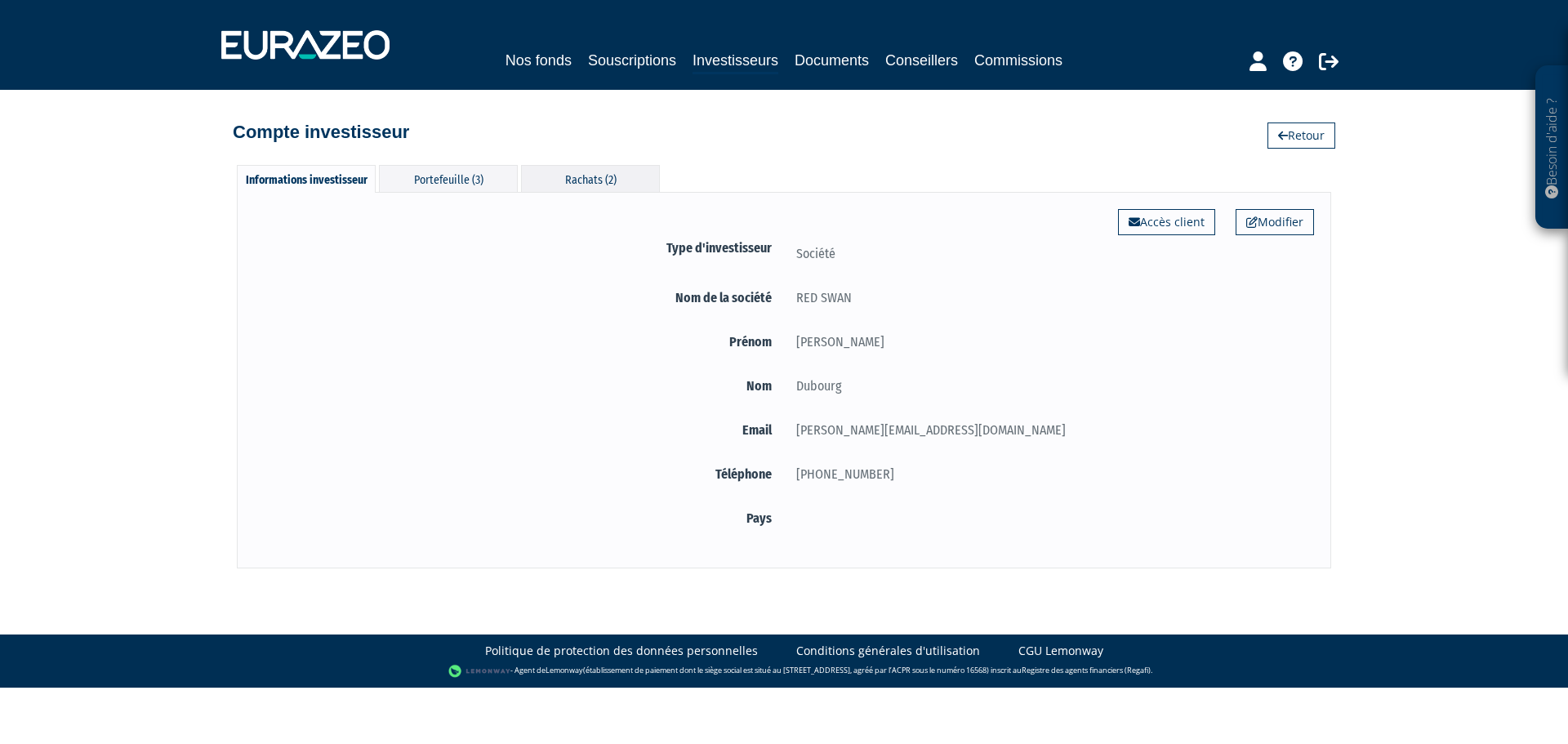
click at [577, 167] on div "Rachats (2)" at bounding box center [590, 178] width 139 height 27
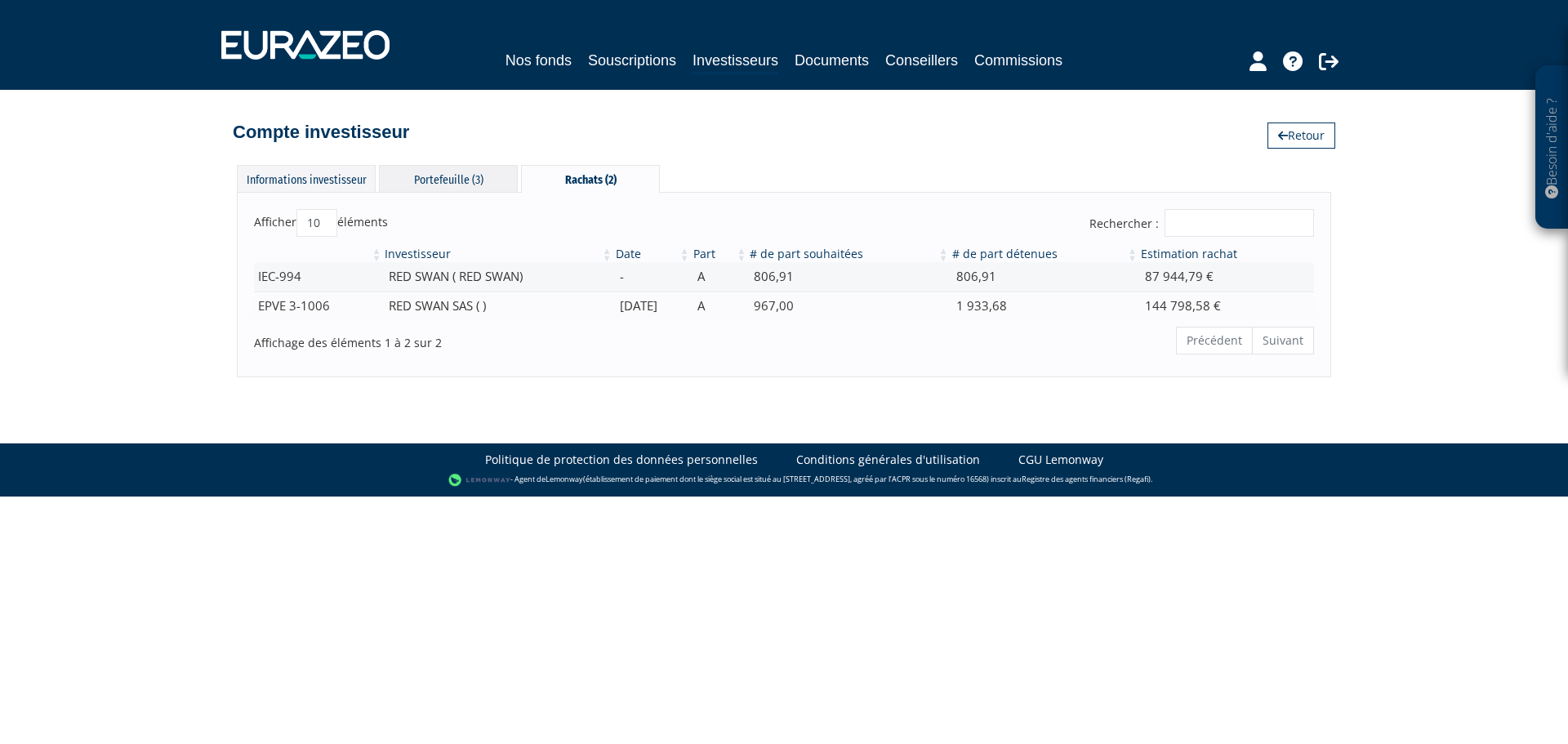
click at [440, 180] on div "Portefeuille (3)" at bounding box center [448, 178] width 139 height 27
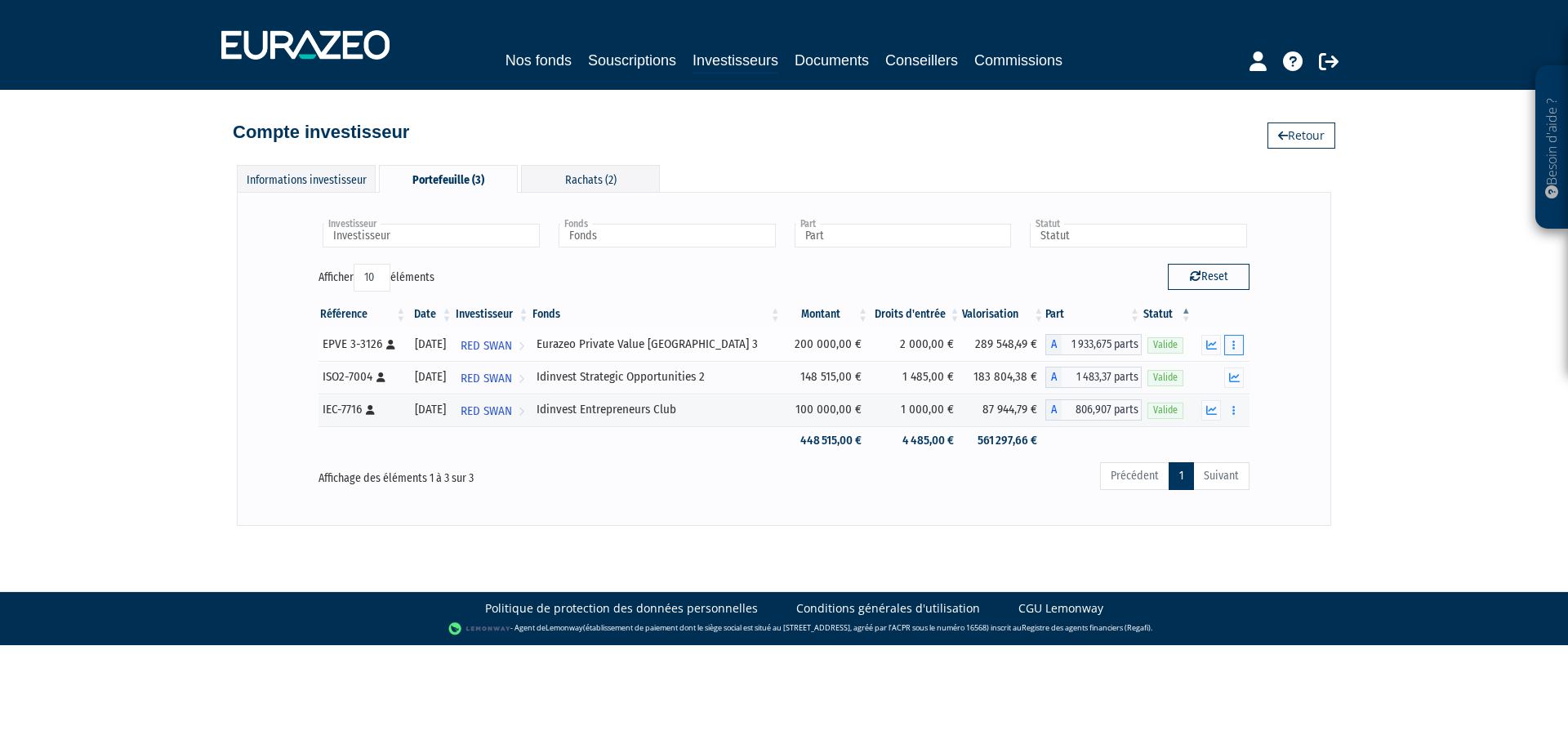
click at [1240, 343] on button "button" at bounding box center [1234, 345] width 20 height 21
click at [1210, 397] on link "Historique de rachat(s)" at bounding box center [1171, 404] width 135 height 27
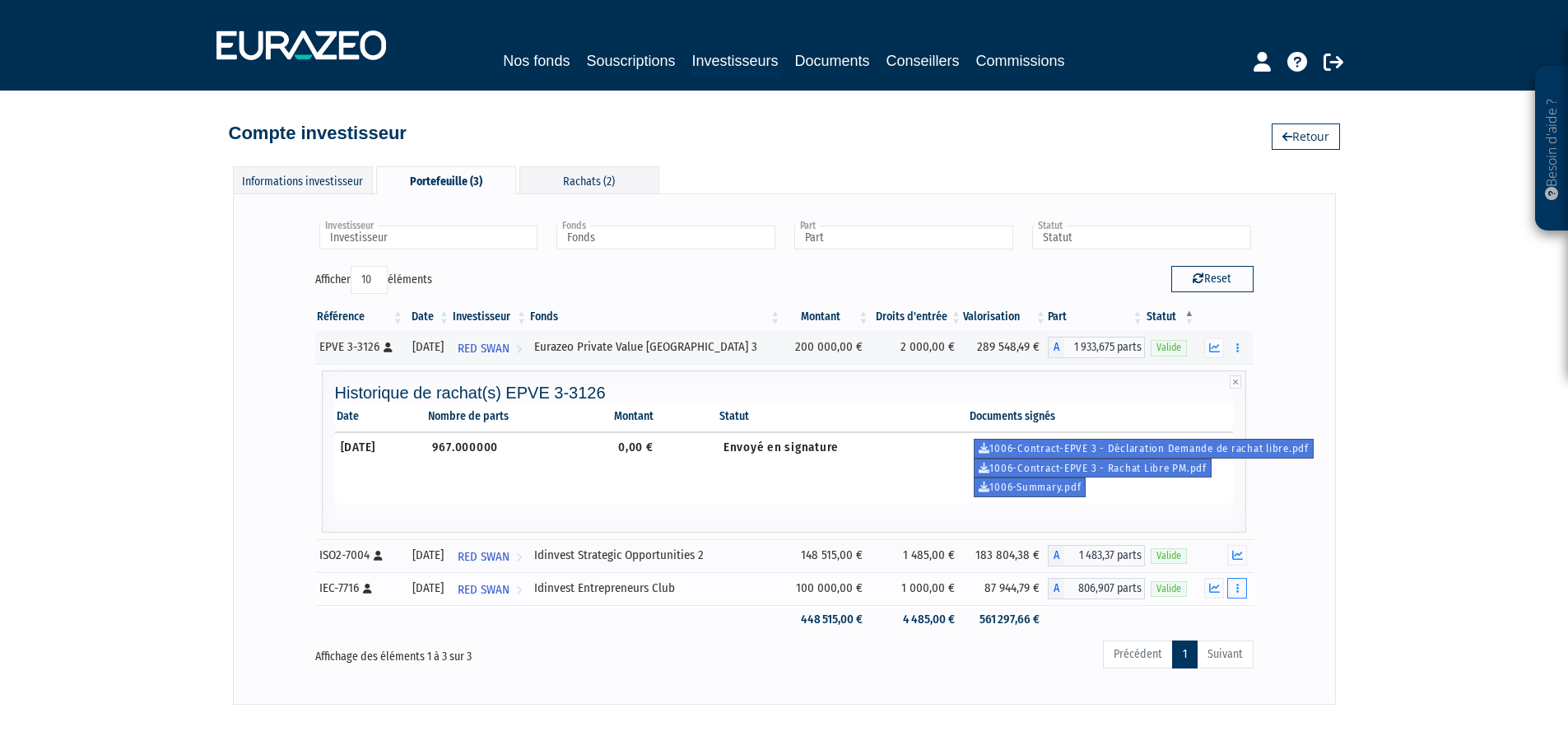
click at [1235, 584] on button "button" at bounding box center [1237, 588] width 20 height 21
click at [1191, 658] on link "Historique de rachat(s)" at bounding box center [1174, 649] width 136 height 27
